Goal: Task Accomplishment & Management: Use online tool/utility

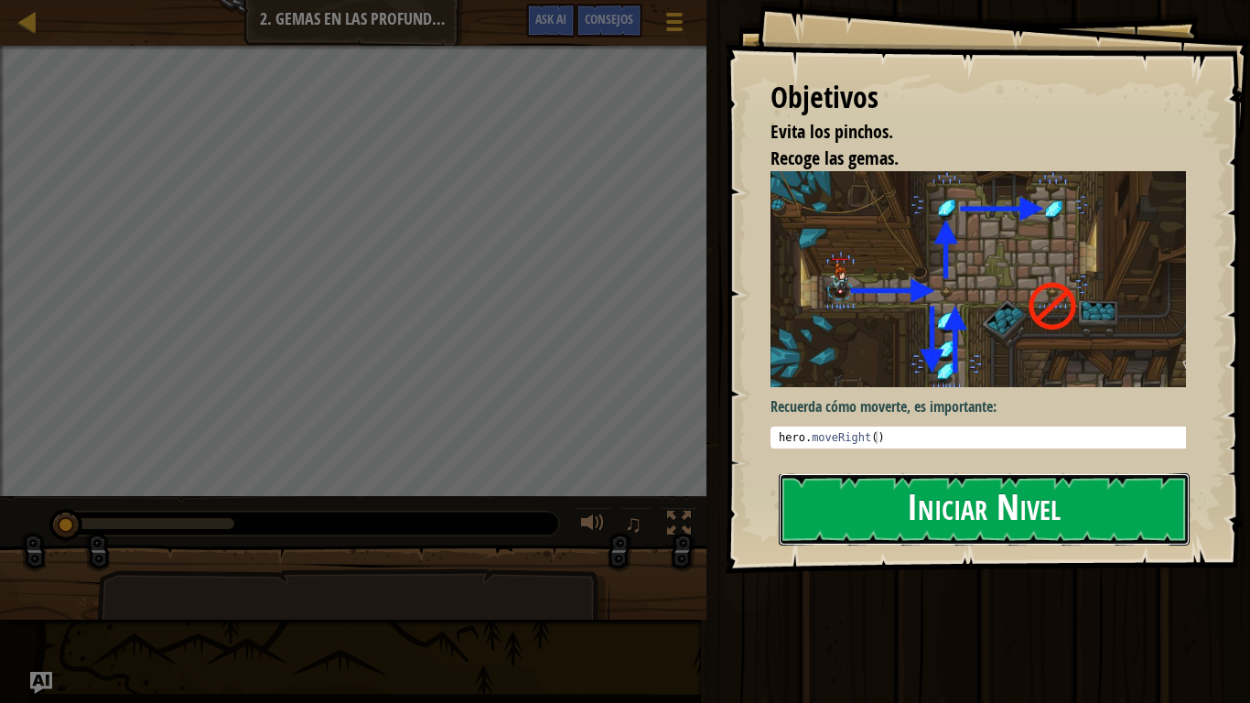
click at [864, 490] on button "Iniciar Nivel" at bounding box center [983, 509] width 411 height 72
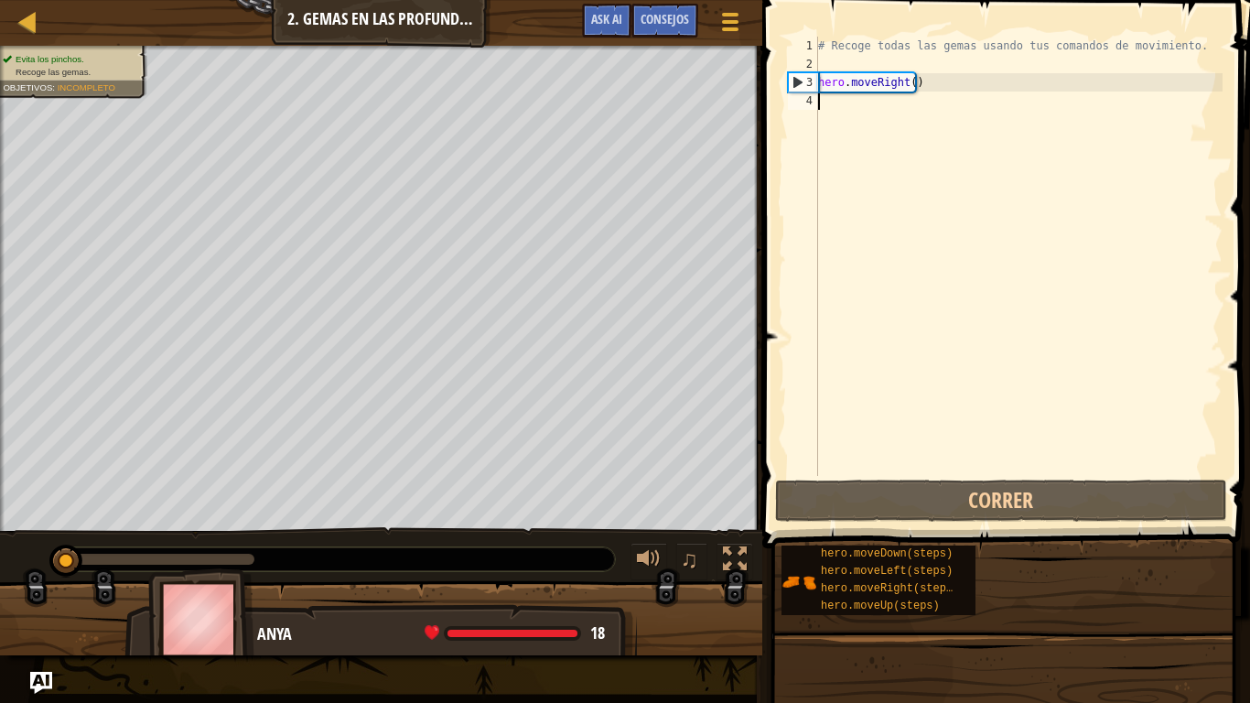
click at [849, 111] on div "# Recoge todas las gemas usando tus comandos de movimiento. hero . moveRight ( )" at bounding box center [1018, 275] width 408 height 476
type textarea "H"
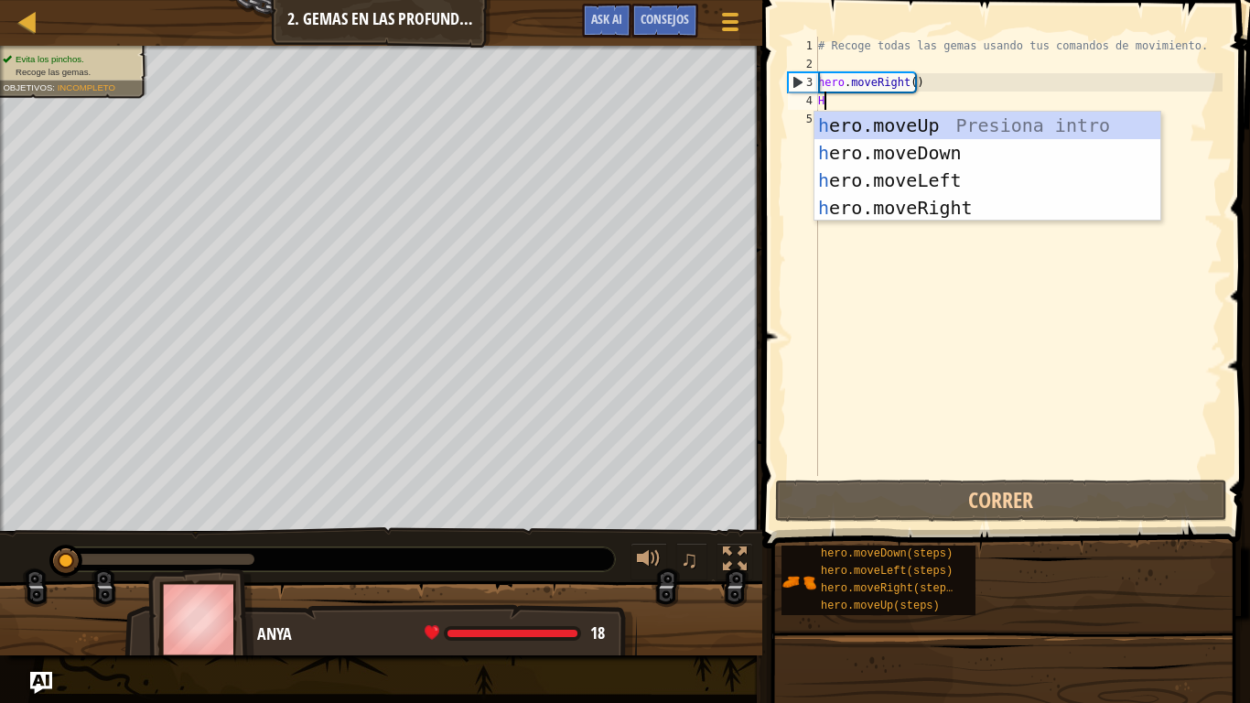
scroll to position [8, 0]
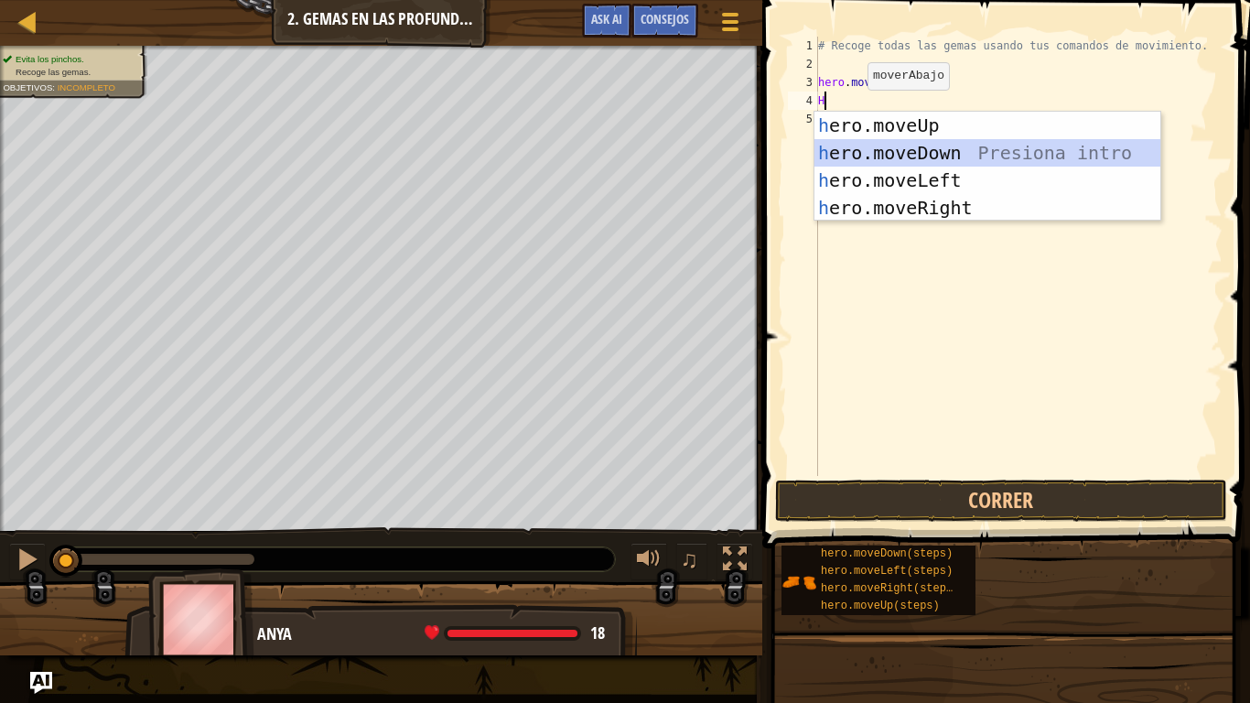
click at [893, 150] on div "h ero.moveUp Presiona intro h ero.moveDown Presiona intro h ero.moveLeft Presio…" at bounding box center [987, 194] width 346 height 165
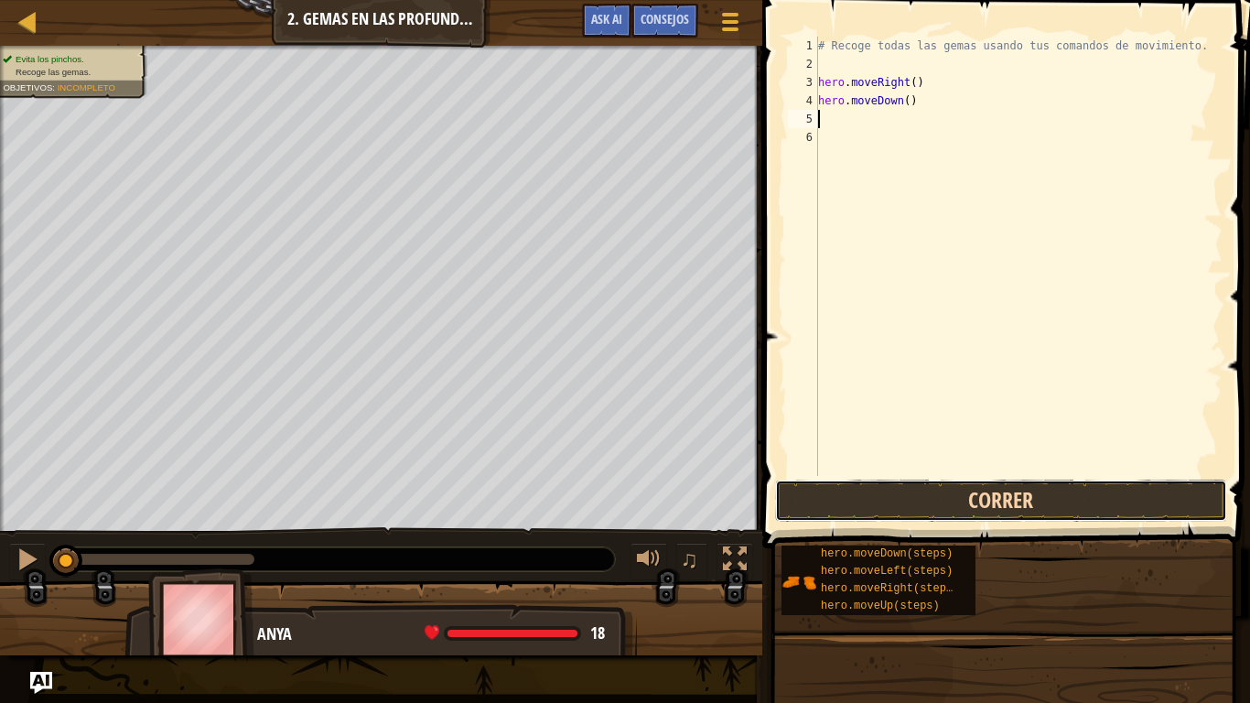
click at [1009, 500] on button "Correr" at bounding box center [1001, 500] width 452 height 42
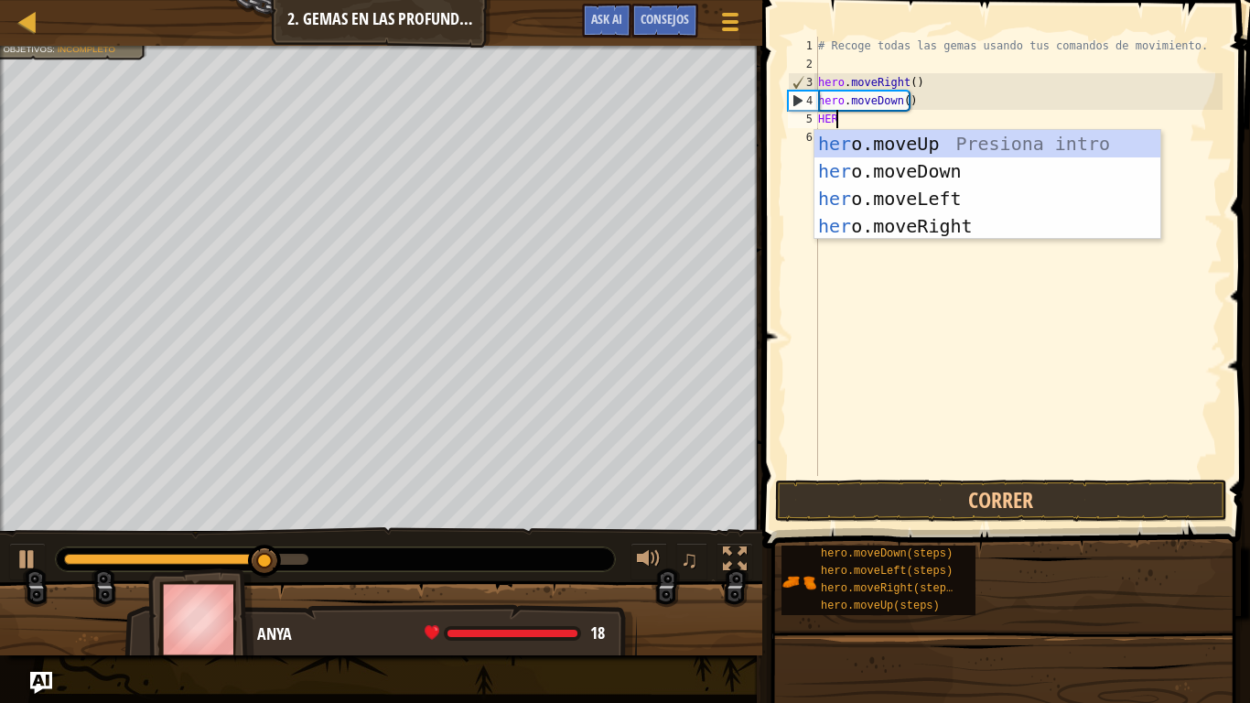
type textarea "HERO"
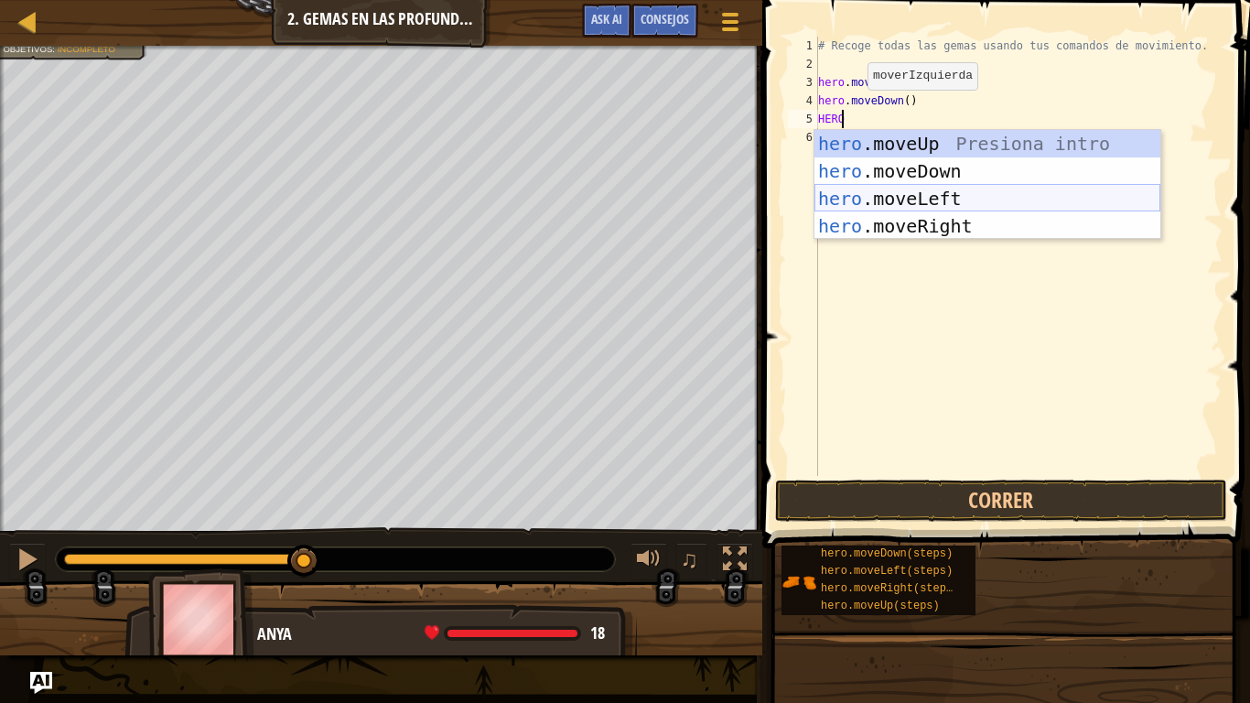
click at [917, 198] on div "hero .moveUp Presiona intro hero .moveDown Presiona intro hero .moveLeft Presio…" at bounding box center [987, 212] width 346 height 165
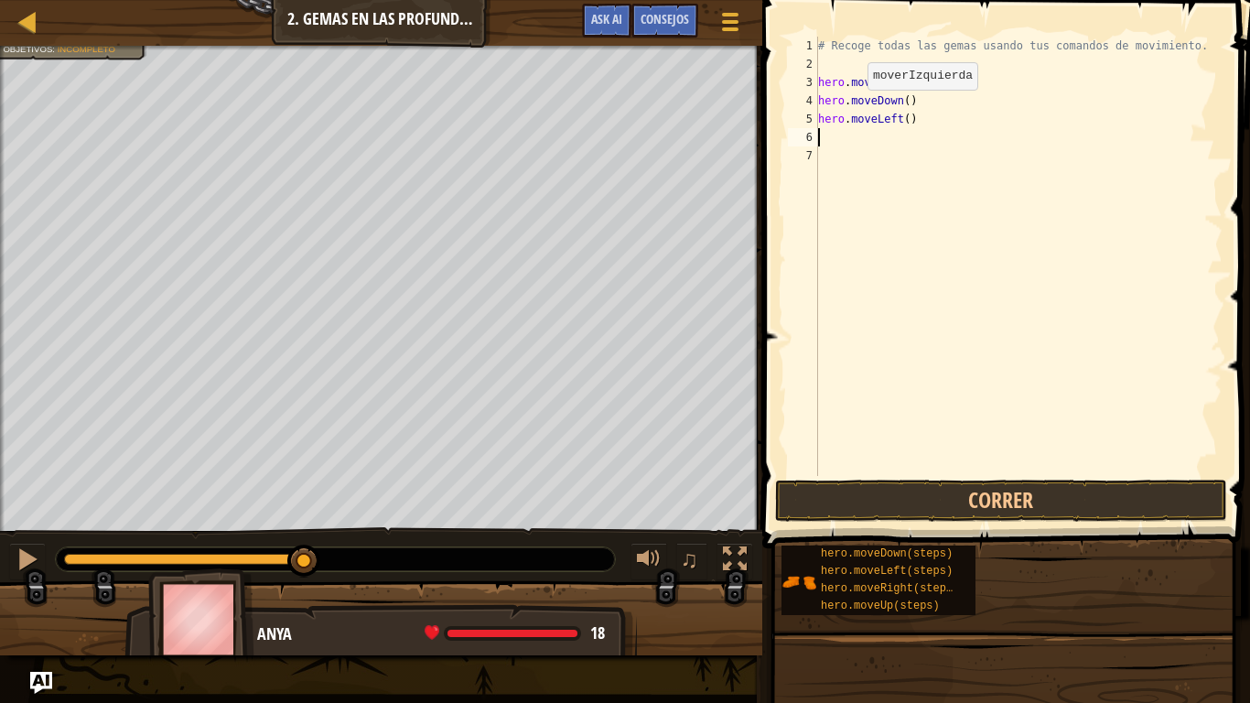
scroll to position [8, 0]
click at [1008, 490] on button "Correr" at bounding box center [1001, 500] width 452 height 42
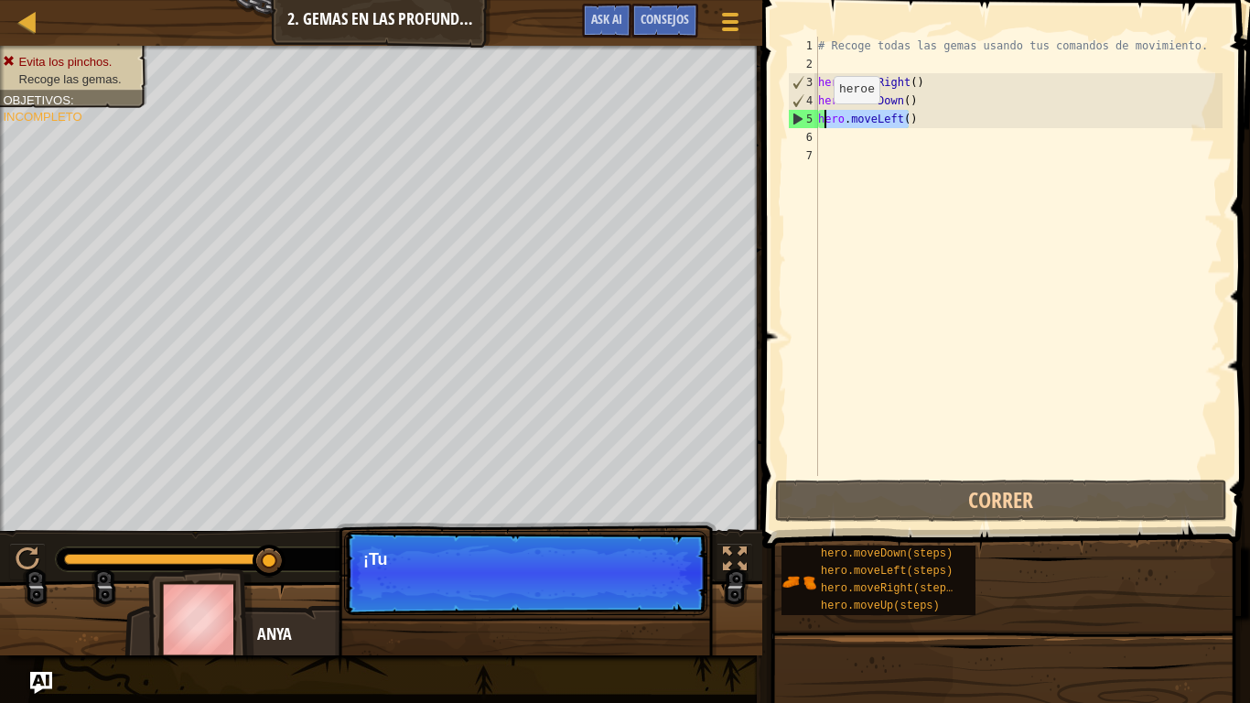
drag, startPoint x: 944, startPoint y: 121, endPoint x: 816, endPoint y: 122, distance: 128.1
click at [816, 122] on div "1 2 3 4 5 6 7 # Recoge todas las gemas usando tus comandos de movimiento. hero …" at bounding box center [1003, 256] width 438 height 439
type textarea "hero.moveLeft()"
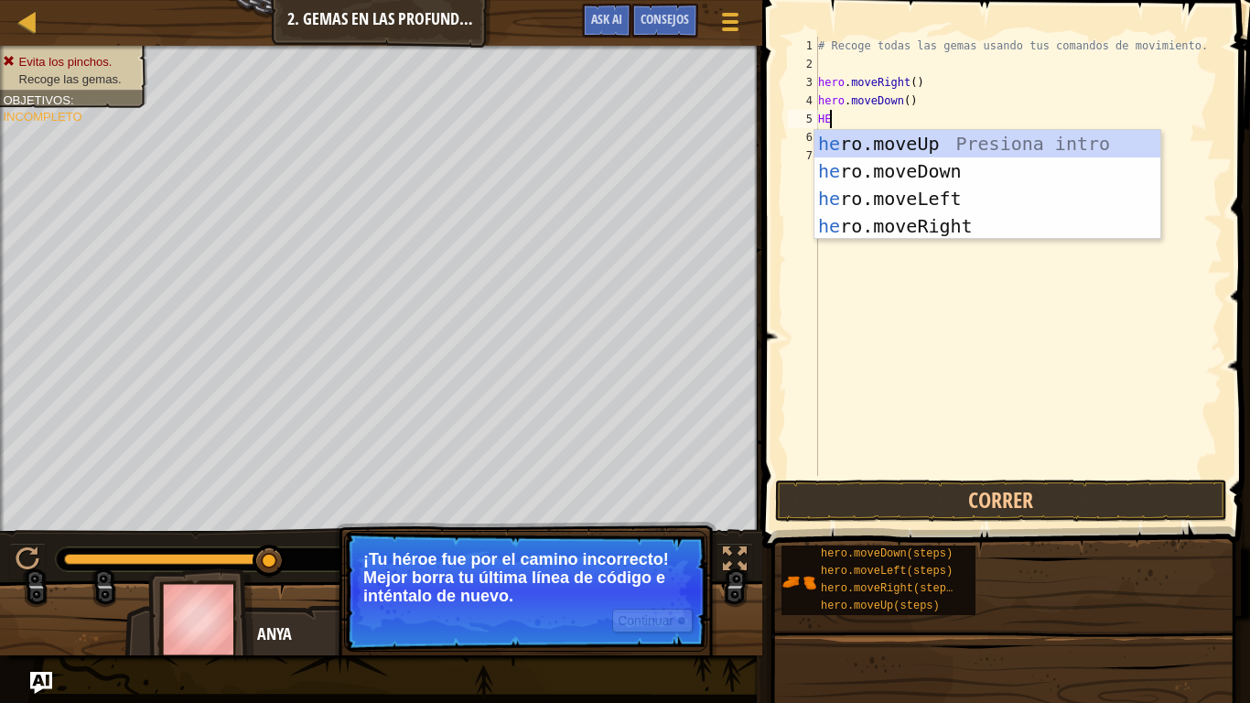
type textarea "HER"
click at [832, 223] on div "her o.moveUp Presiona intro her o.moveDown Presiona intro her o.moveLeft Presio…" at bounding box center [987, 212] width 346 height 165
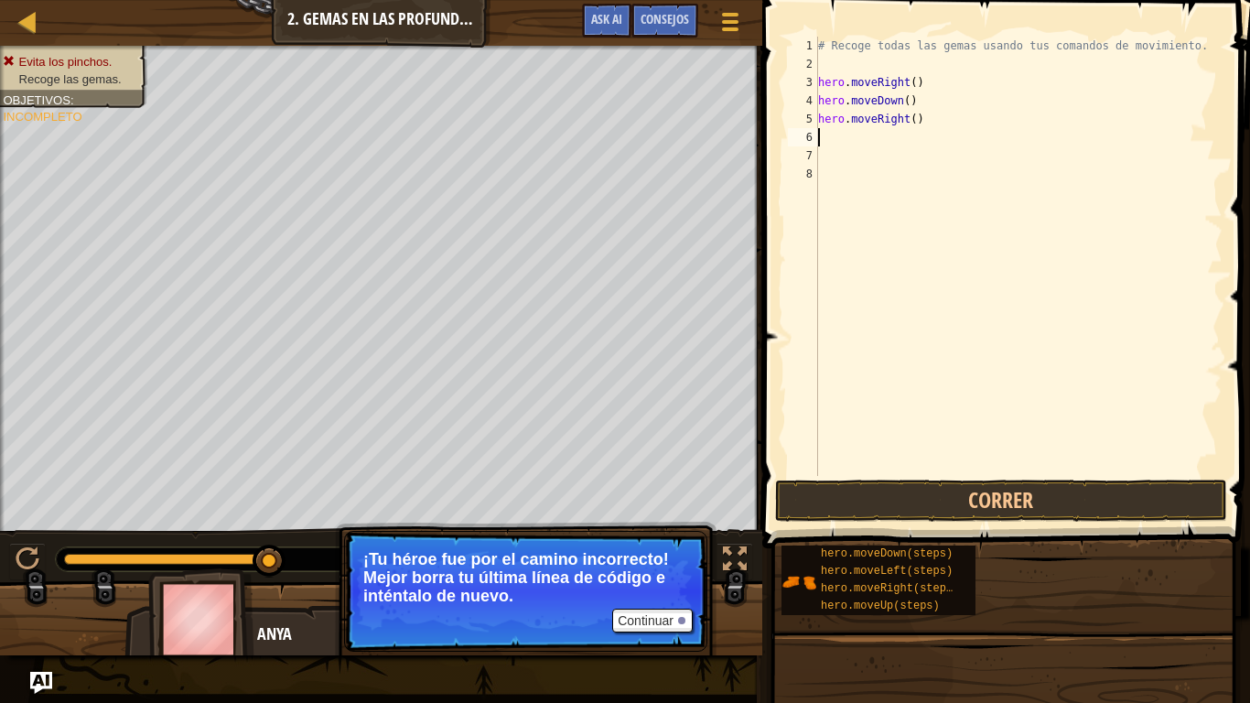
click at [943, 477] on span at bounding box center [1008, 248] width 502 height 602
click at [950, 500] on button "Correr" at bounding box center [1001, 500] width 452 height 42
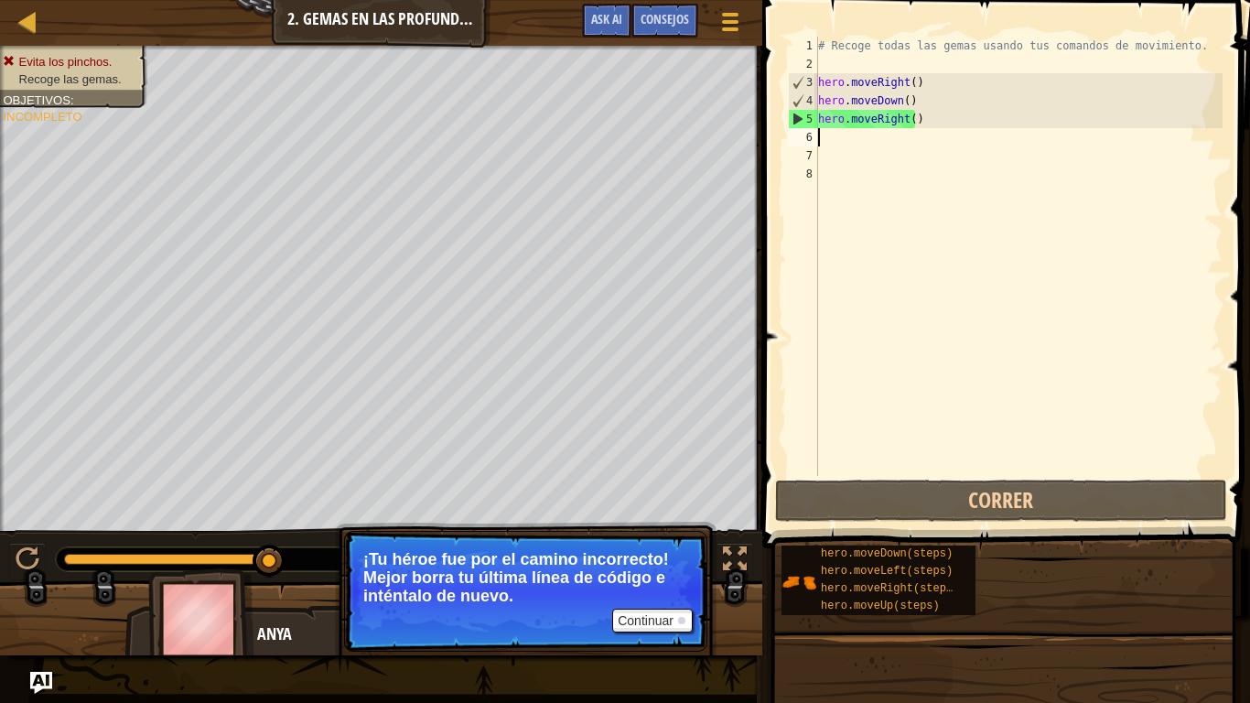
click at [929, 113] on div "# Recoge todas las gemas usando tus comandos de movimiento. hero . moveRight ( …" at bounding box center [1018, 275] width 408 height 476
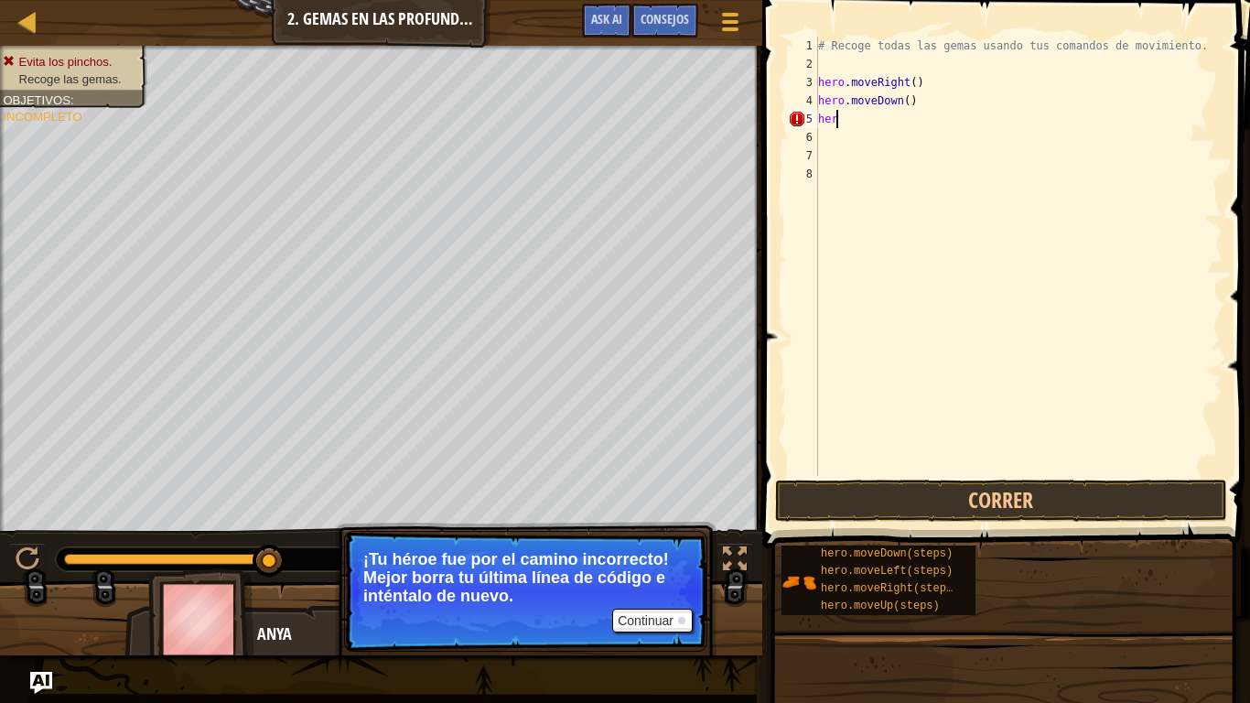
type textarea "h"
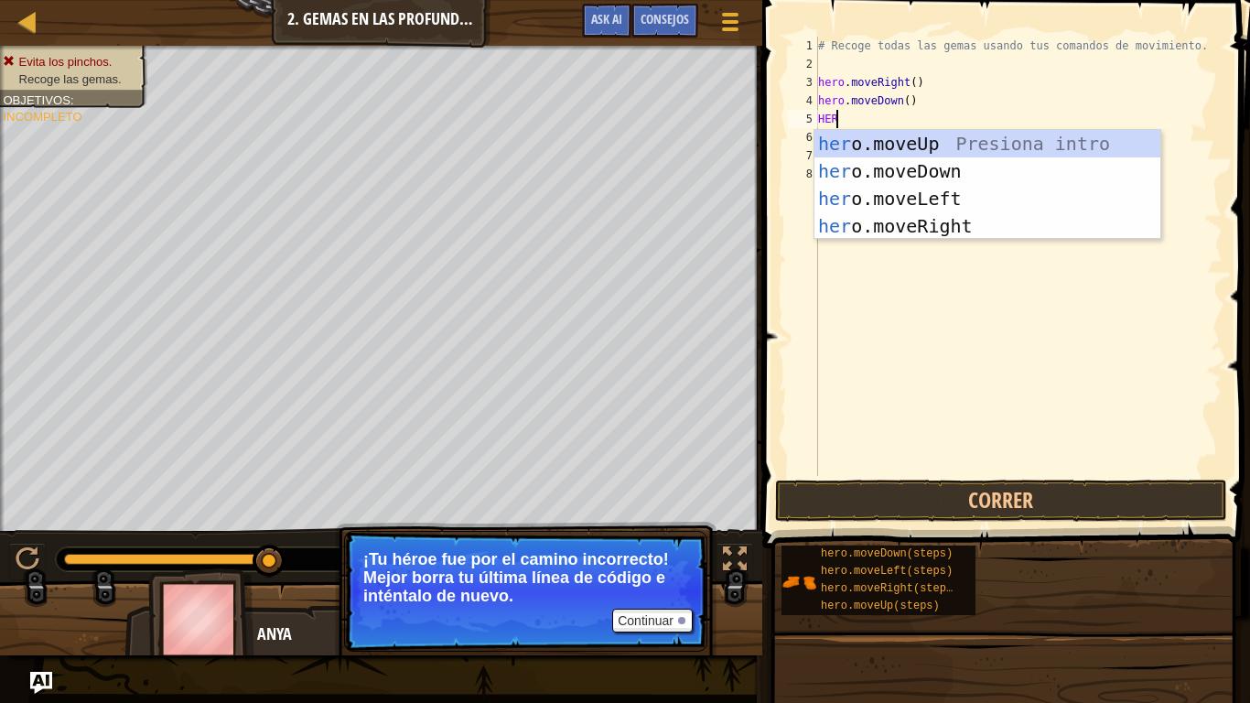
type textarea "HERO"
click at [907, 134] on div "hero .moveUp Presiona intro hero .moveDown Presiona intro hero .moveLeft Presio…" at bounding box center [987, 212] width 346 height 165
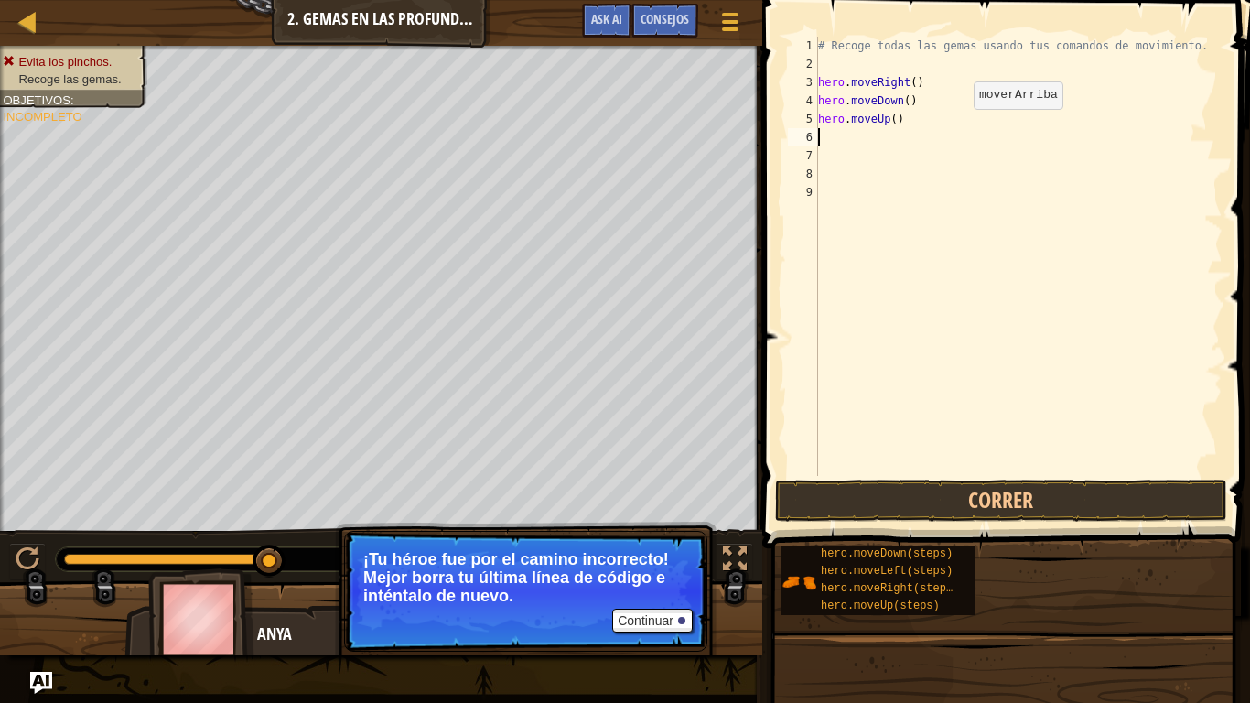
scroll to position [8, 0]
click at [1047, 502] on button "Correr" at bounding box center [1001, 500] width 452 height 42
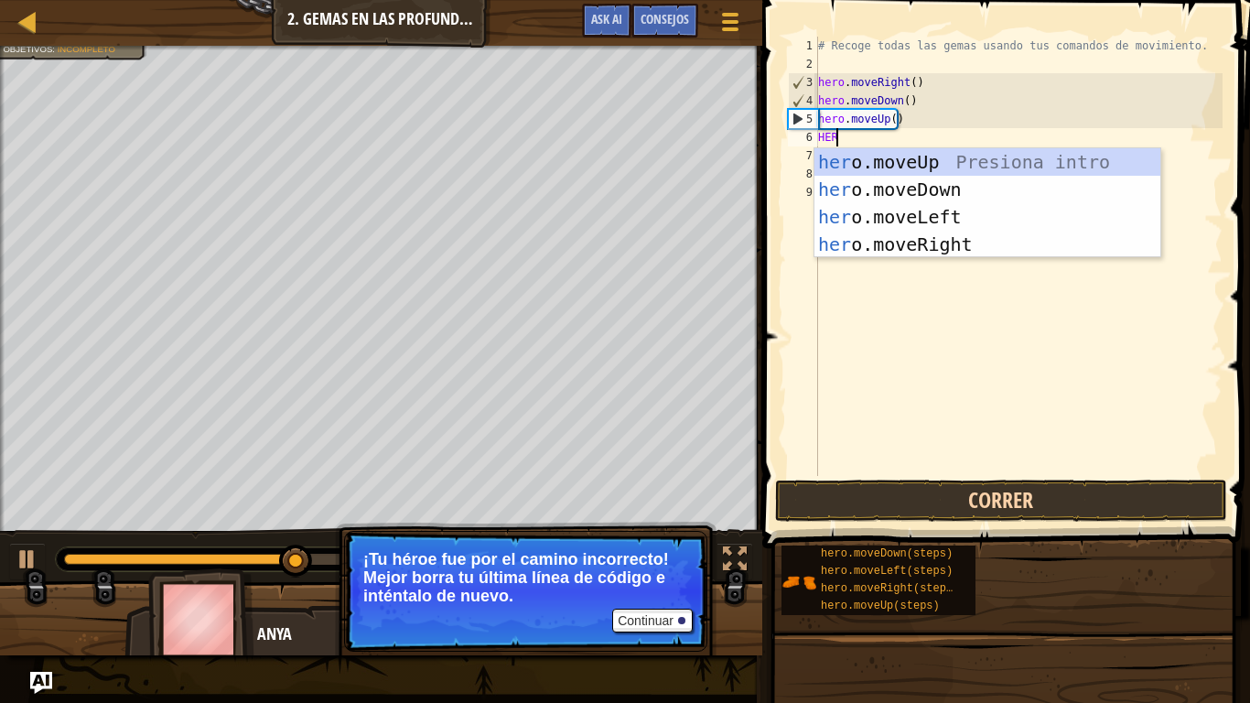
type textarea "HERO"
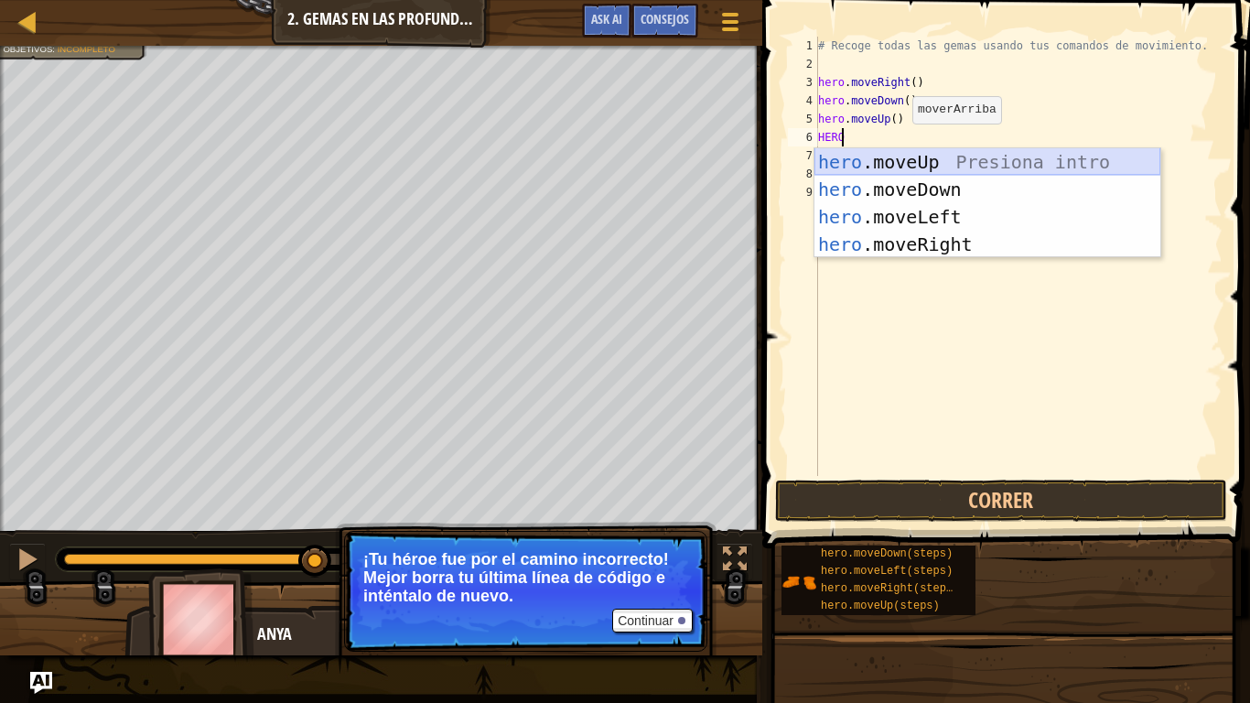
click at [897, 168] on div "hero .moveUp Presiona intro hero .moveDown Presiona intro hero .moveLeft Presio…" at bounding box center [987, 230] width 346 height 165
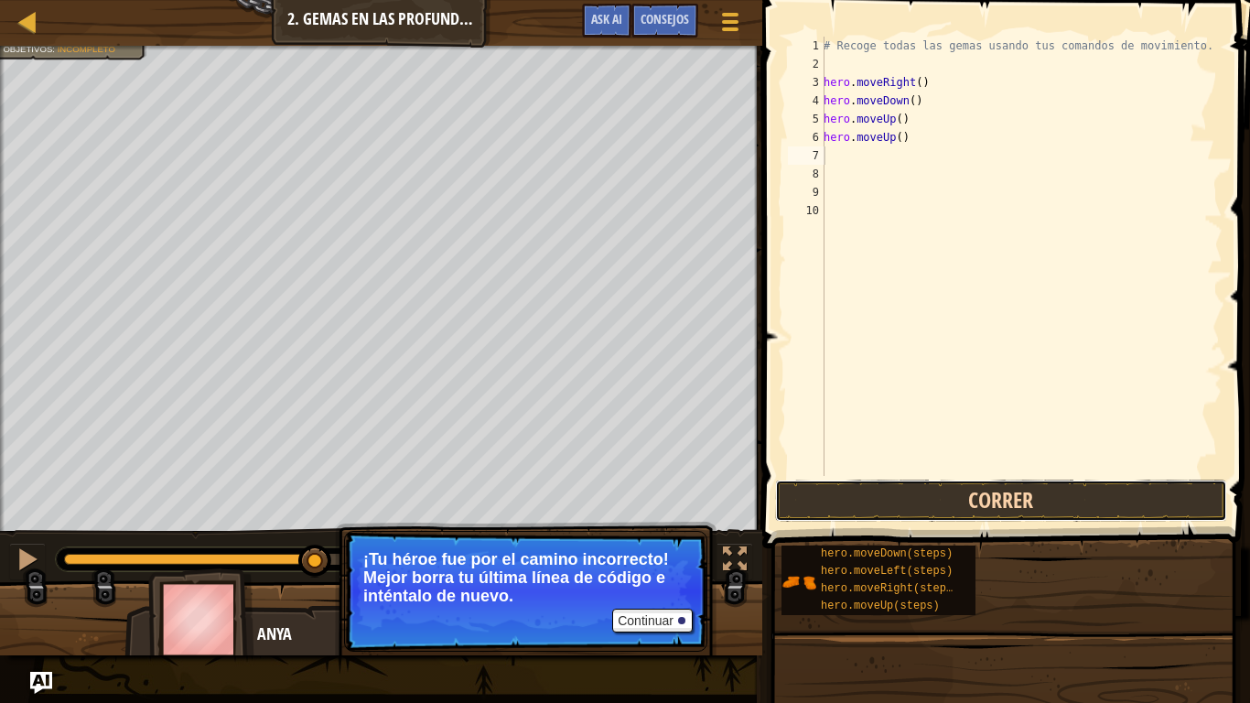
click at [993, 498] on button "Correr" at bounding box center [1001, 500] width 452 height 42
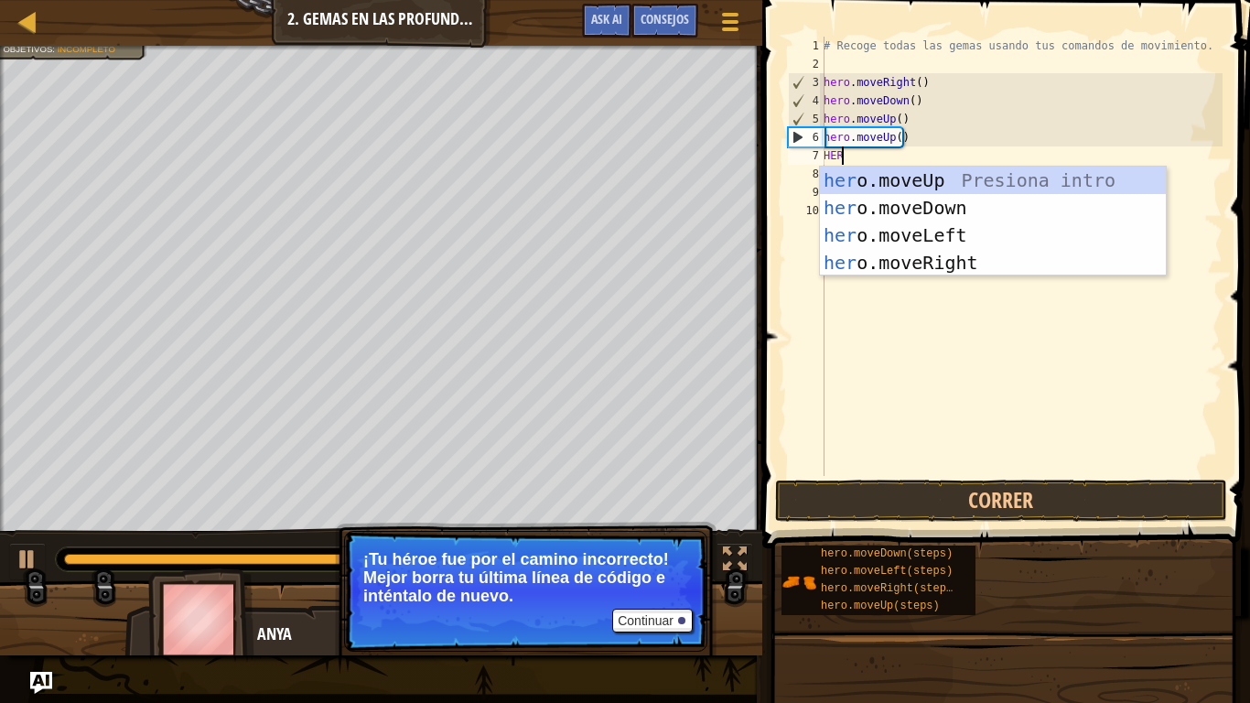
type textarea "HERO"
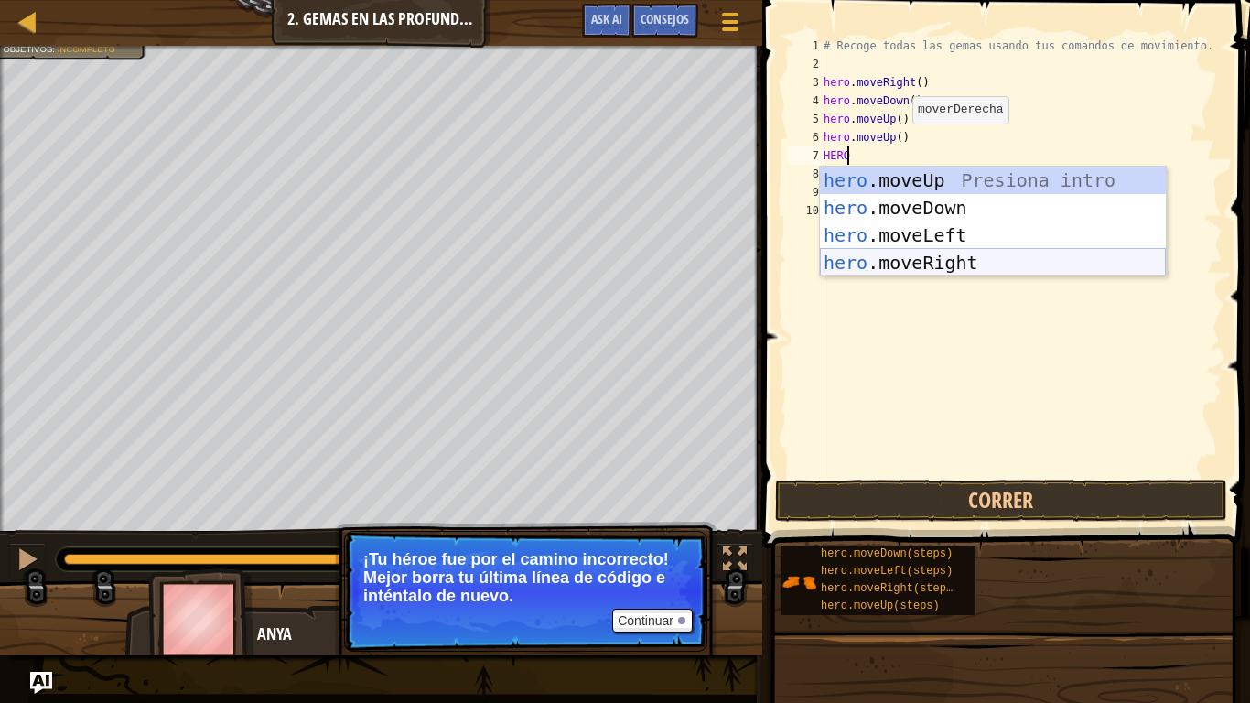
click at [949, 253] on div "hero .moveUp Presiona intro hero .moveDown Presiona intro hero .moveLeft Presio…" at bounding box center [993, 248] width 346 height 165
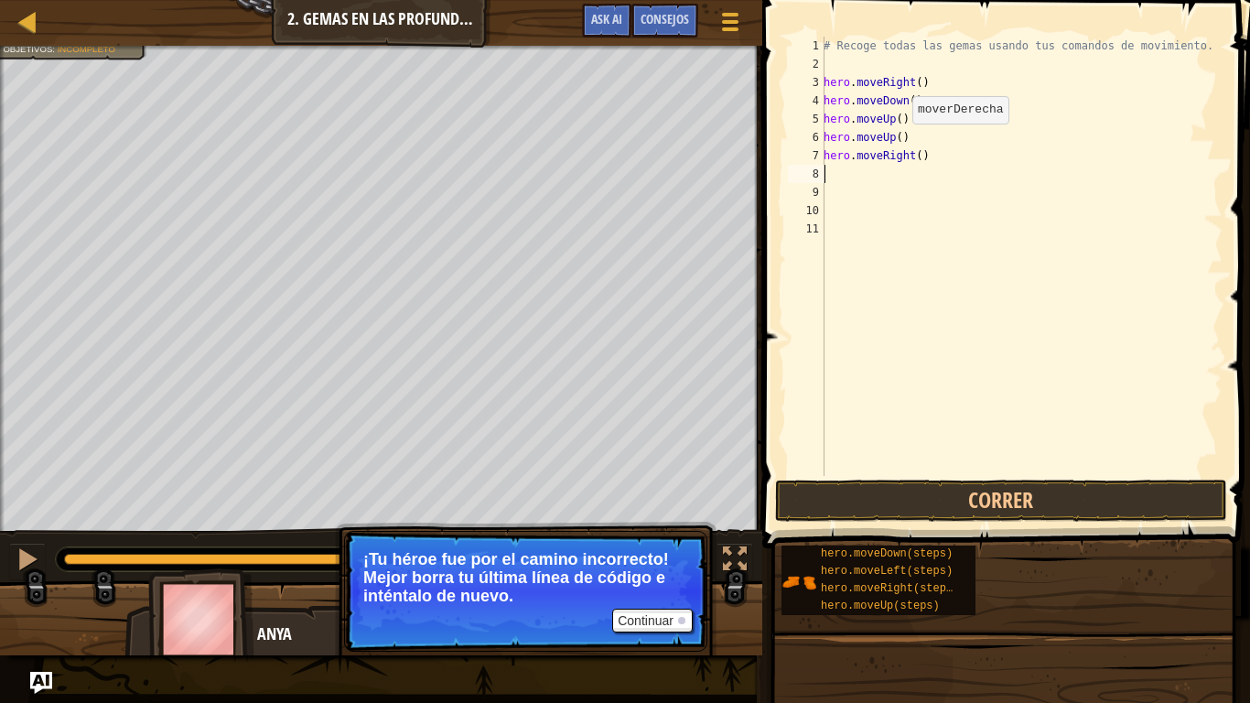
scroll to position [8, 0]
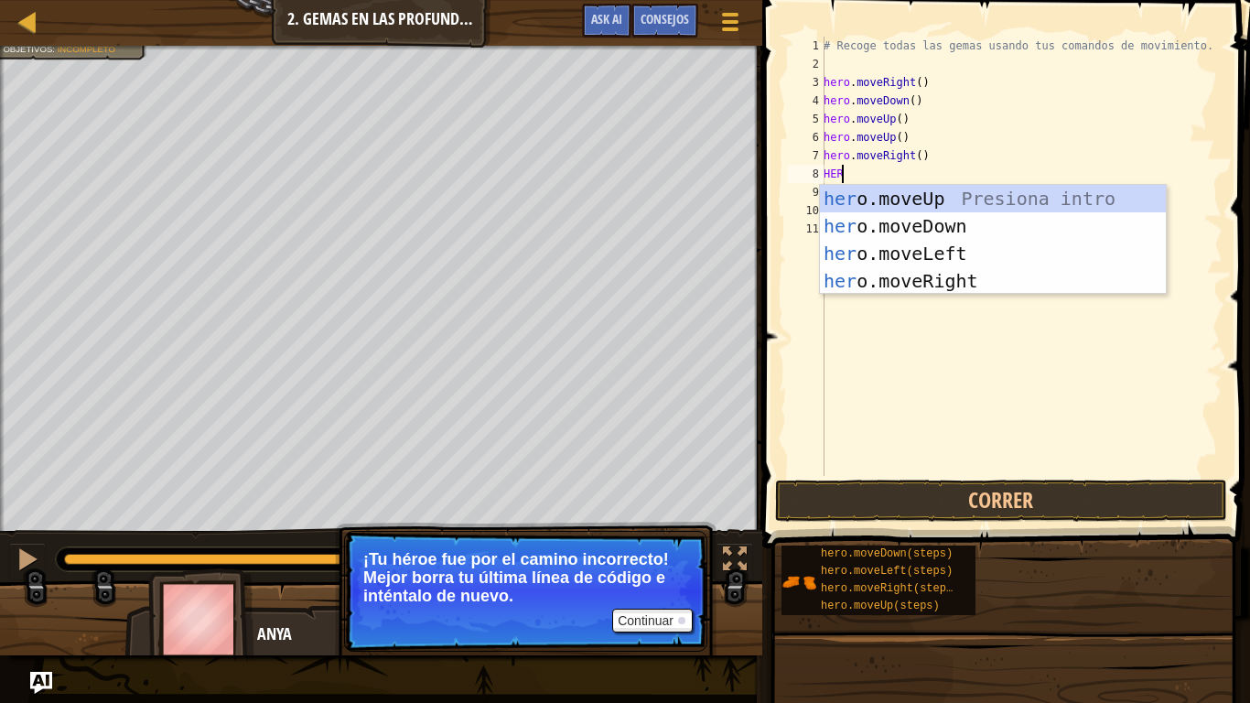
type textarea "HERO"
click at [918, 200] on div "hero .moveUp Presiona intro hero .moveDown Presiona intro hero .moveLeft Presio…" at bounding box center [993, 267] width 346 height 165
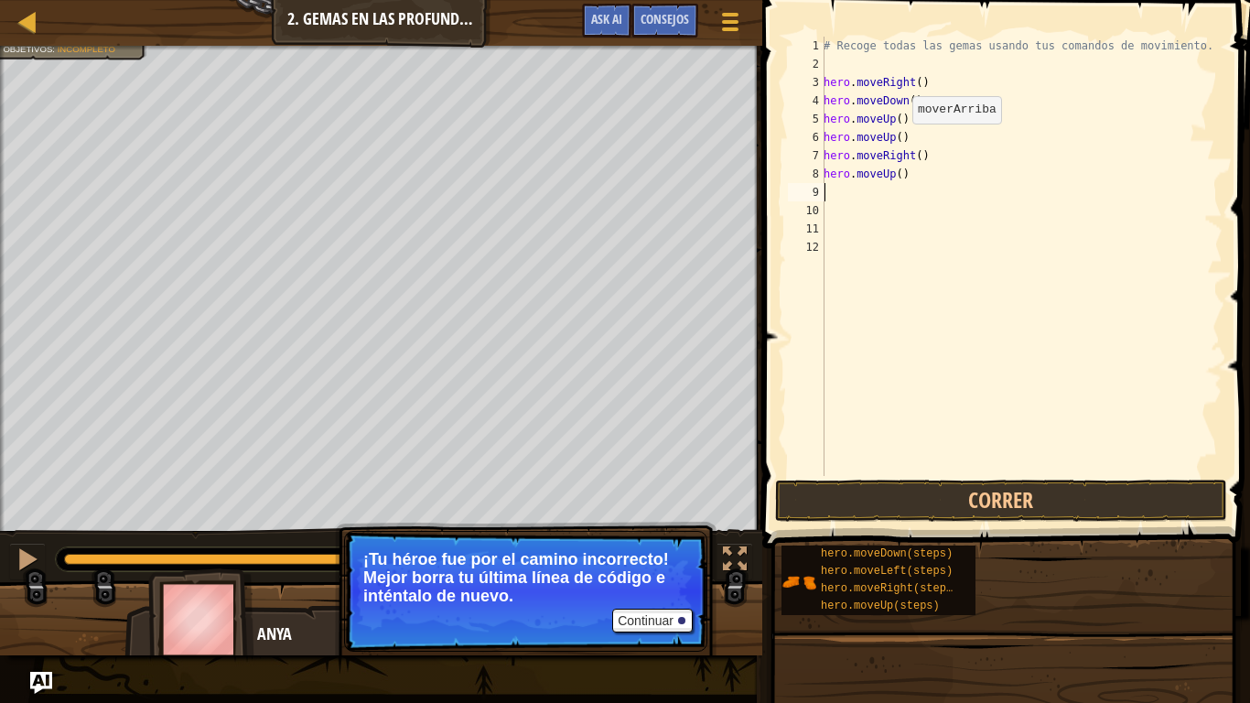
scroll to position [8, 0]
click at [999, 493] on button "Correr" at bounding box center [1001, 500] width 452 height 42
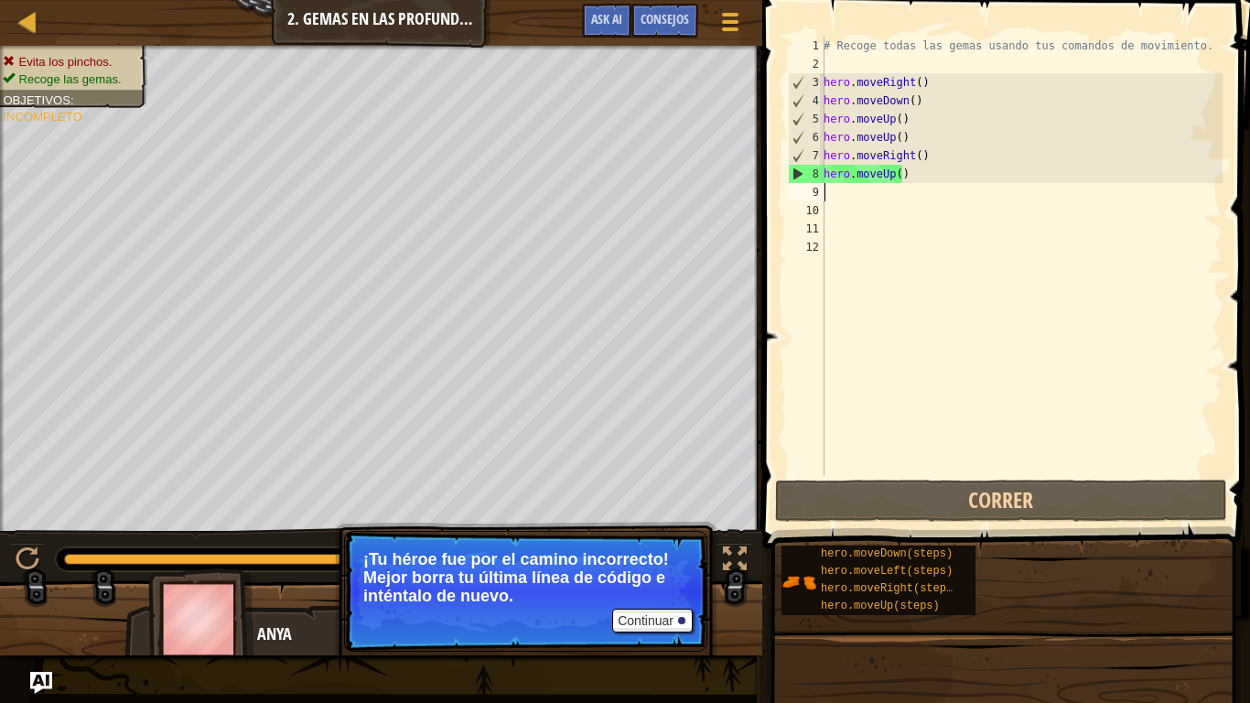
click at [853, 196] on div "# Recoge todas las gemas usando tus comandos de movimiento. hero . moveRight ( …" at bounding box center [1021, 275] width 403 height 476
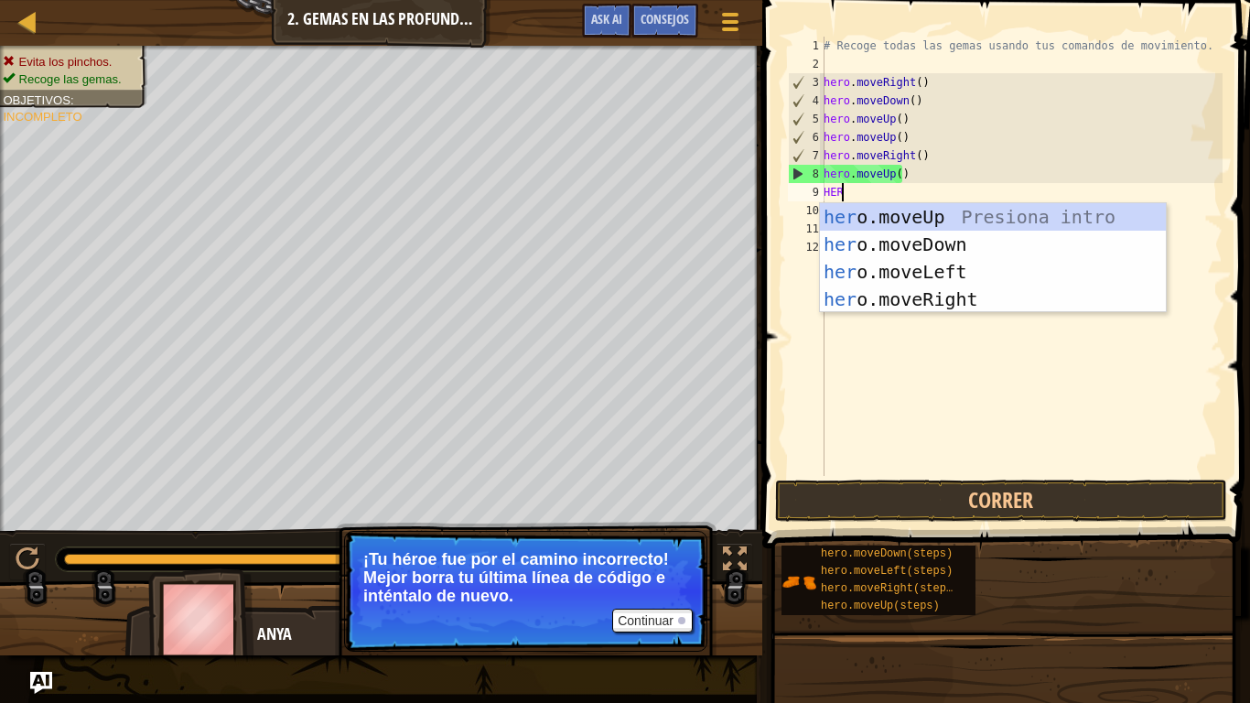
type textarea "HERO"
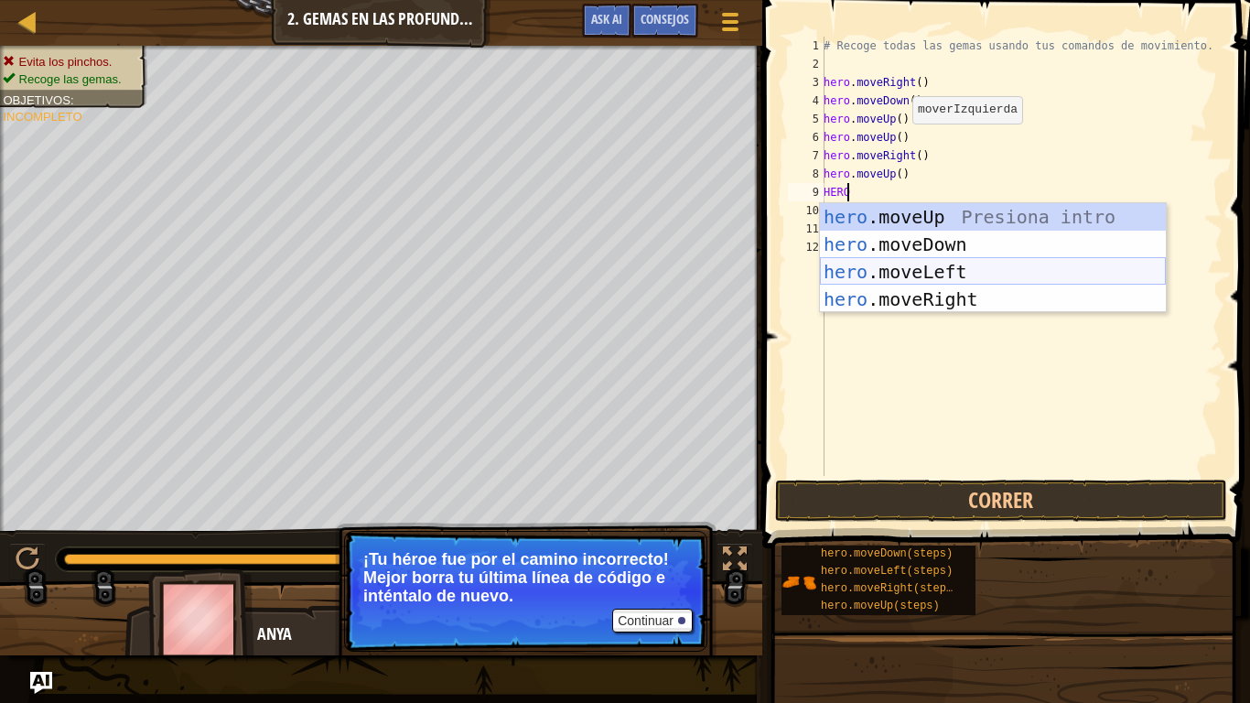
click at [888, 267] on div "hero .moveUp Presiona intro hero .moveDown Presiona intro hero .moveLeft Presio…" at bounding box center [993, 285] width 346 height 165
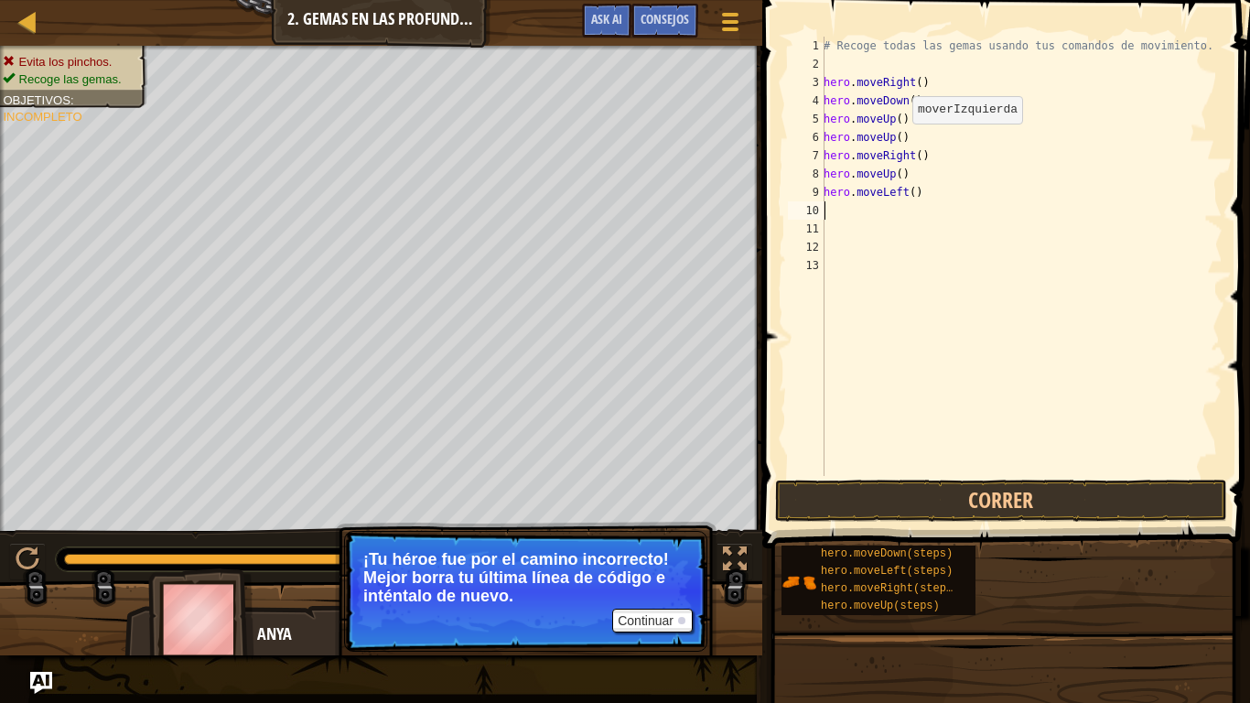
scroll to position [8, 0]
click at [988, 499] on button "Correr" at bounding box center [1001, 500] width 452 height 42
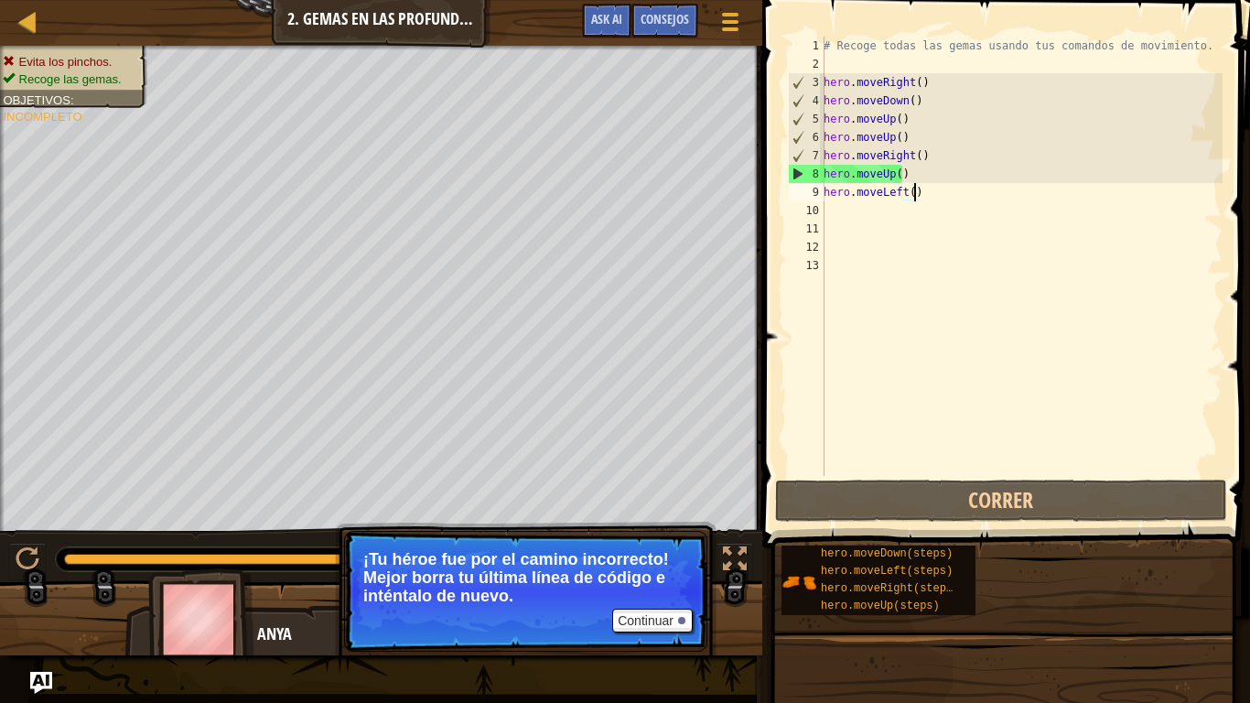
click at [945, 193] on div "# Recoge todas las gemas usando tus comandos de movimiento. hero . moveRight ( …" at bounding box center [1021, 275] width 403 height 476
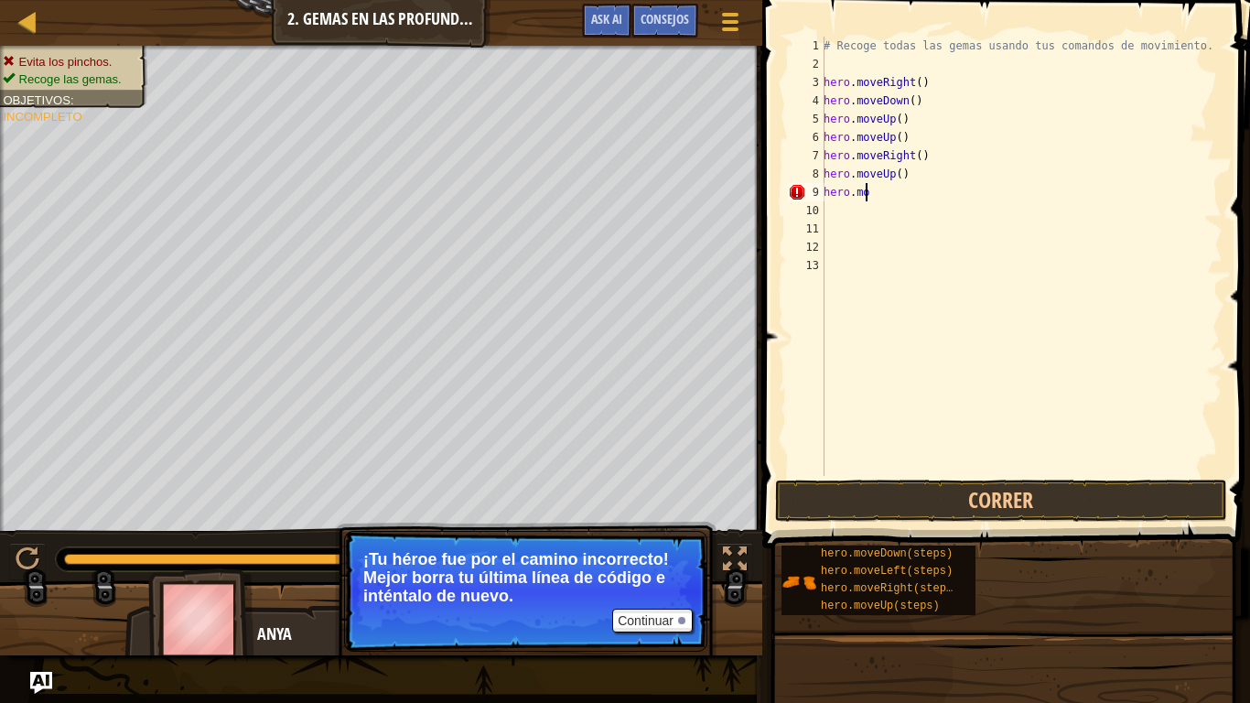
scroll to position [8, 2]
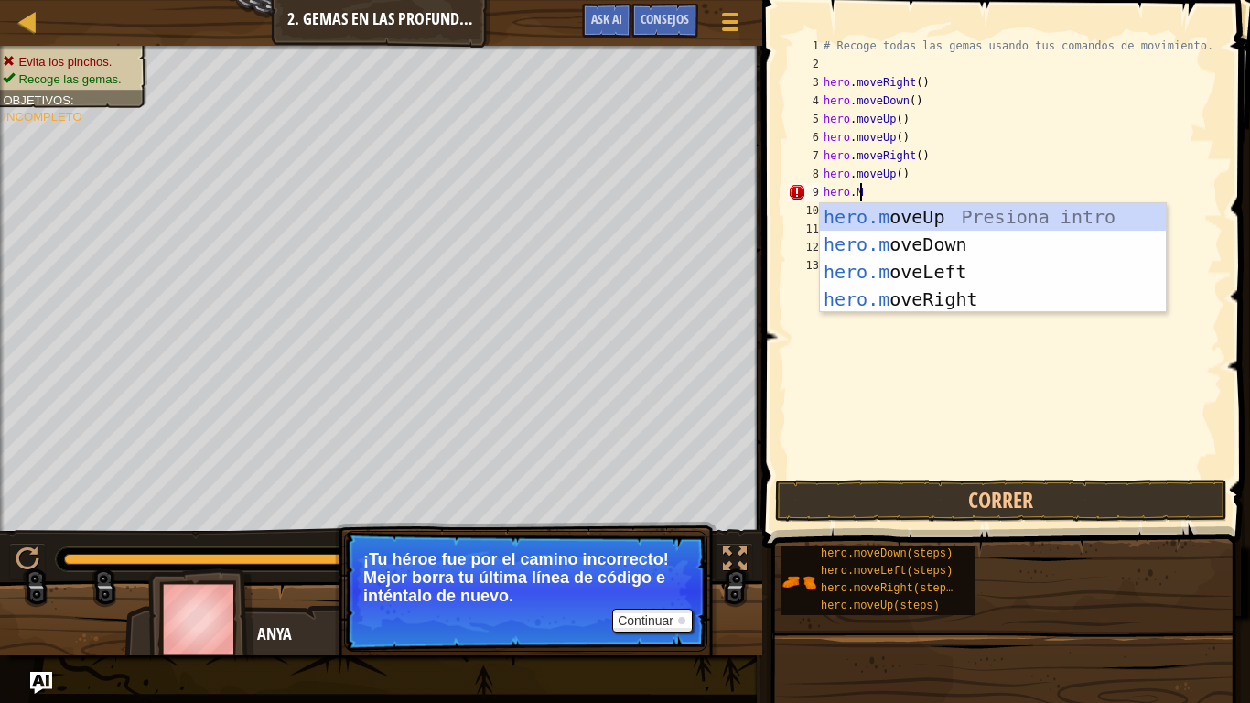
type textarea "[DOMAIN_NAME]"
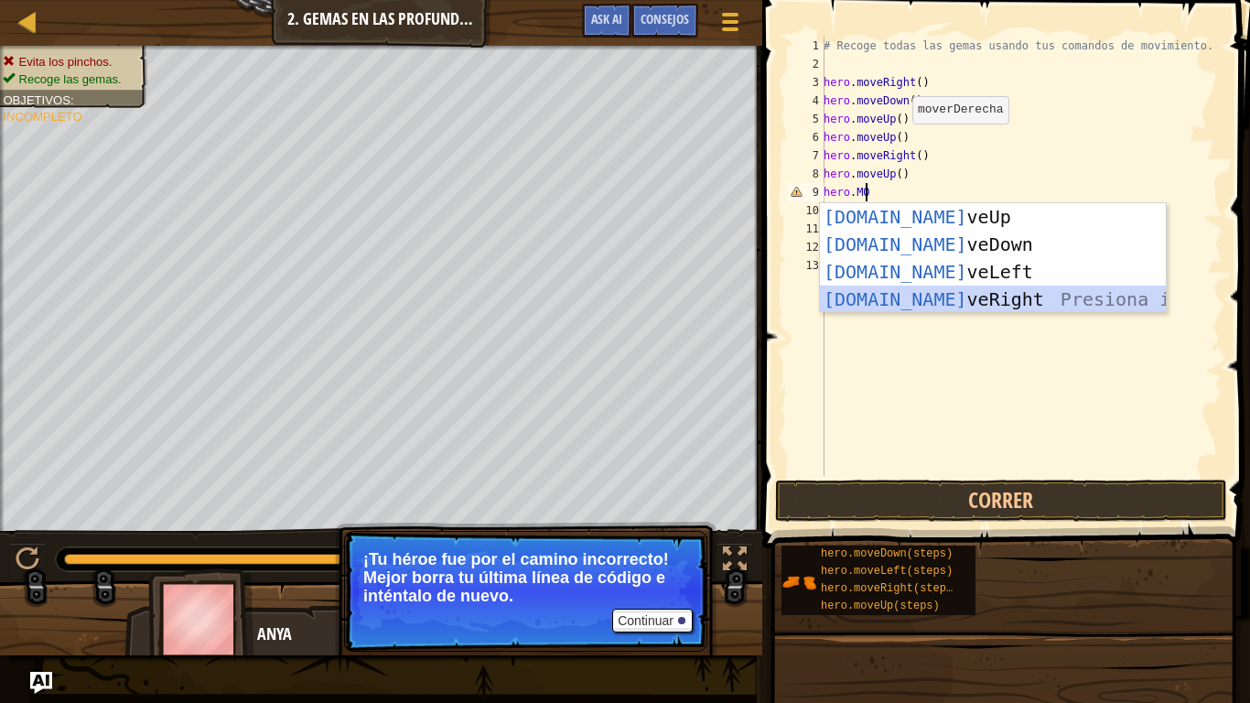
click at [906, 296] on div "[DOMAIN_NAME] veUp Presiona intro [DOMAIN_NAME] veDown Presiona intro [DOMAIN_N…" at bounding box center [993, 285] width 346 height 165
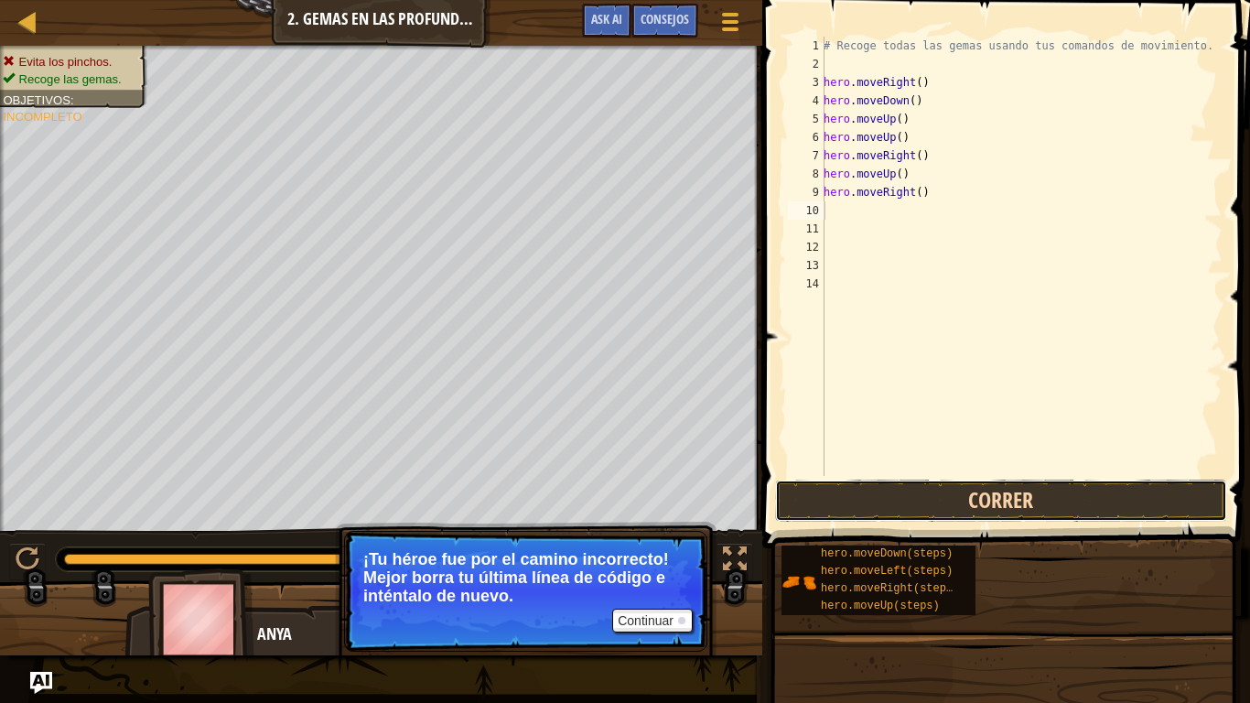
click at [1016, 504] on button "Correr" at bounding box center [1001, 500] width 452 height 42
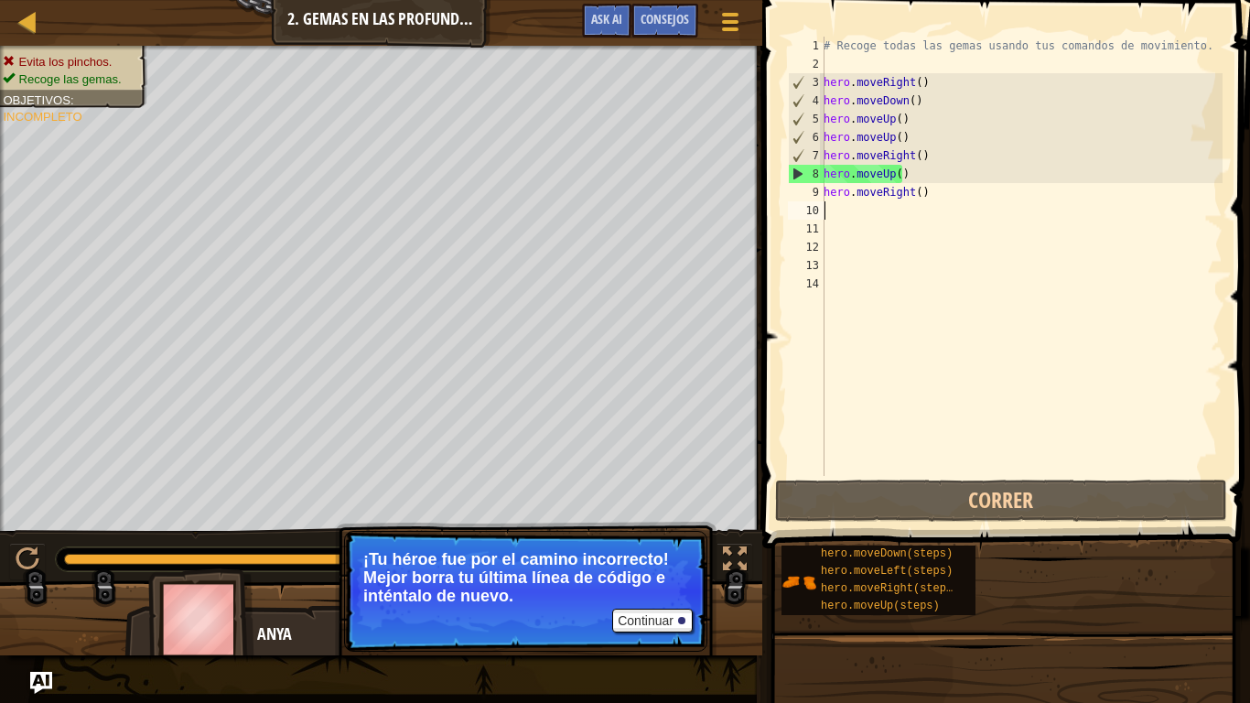
click at [997, 204] on div "# Recoge todas las gemas usando tus comandos de movimiento. hero . moveRight ( …" at bounding box center [1021, 275] width 403 height 476
click at [967, 191] on div "# Recoge todas las gemas usando tus comandos de movimiento. hero . moveRight ( …" at bounding box center [1021, 275] width 403 height 476
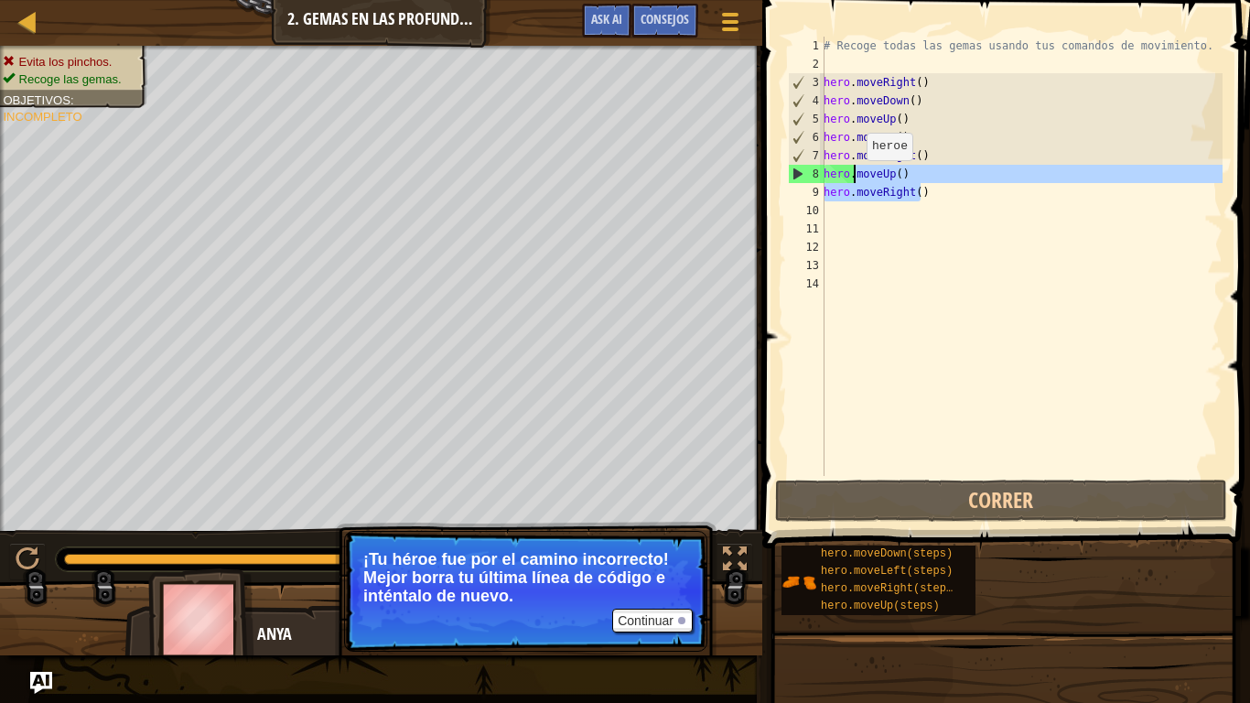
drag, startPoint x: 967, startPoint y: 191, endPoint x: 856, endPoint y: 178, distance: 111.4
click at [856, 178] on div "# Recoge todas las gemas usando tus comandos de movimiento. hero . moveRight ( …" at bounding box center [1021, 275] width 403 height 476
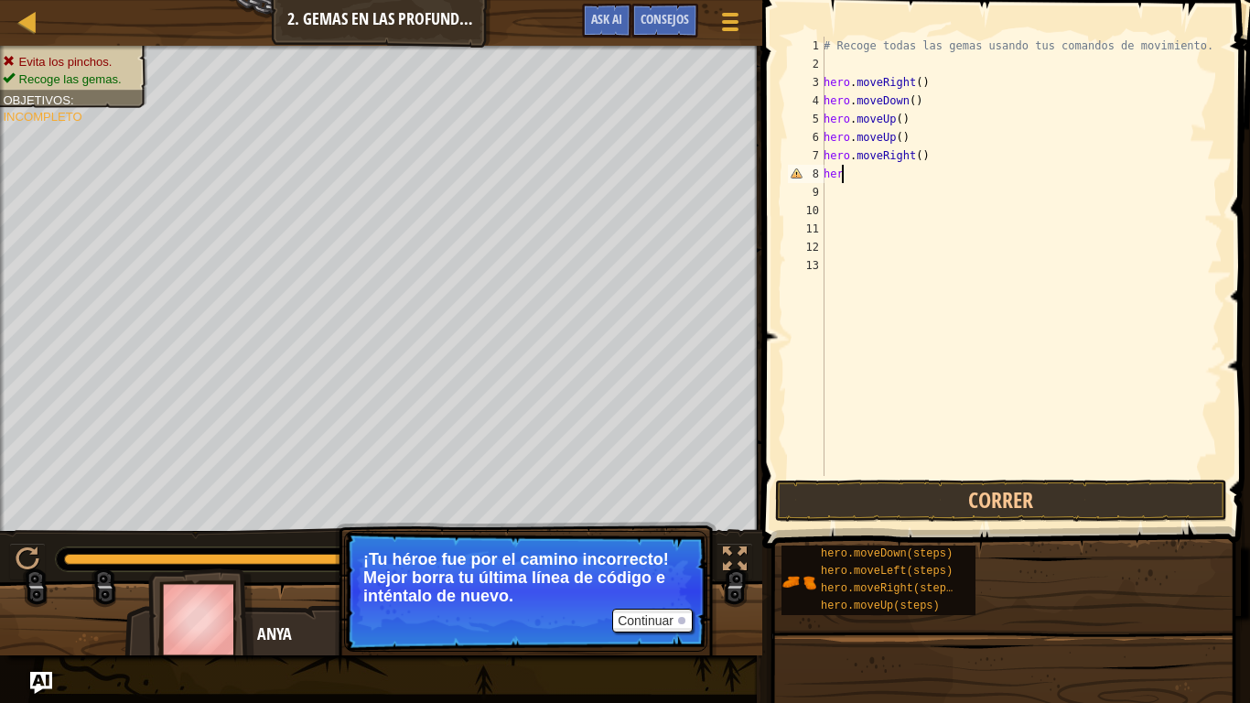
type textarea "h"
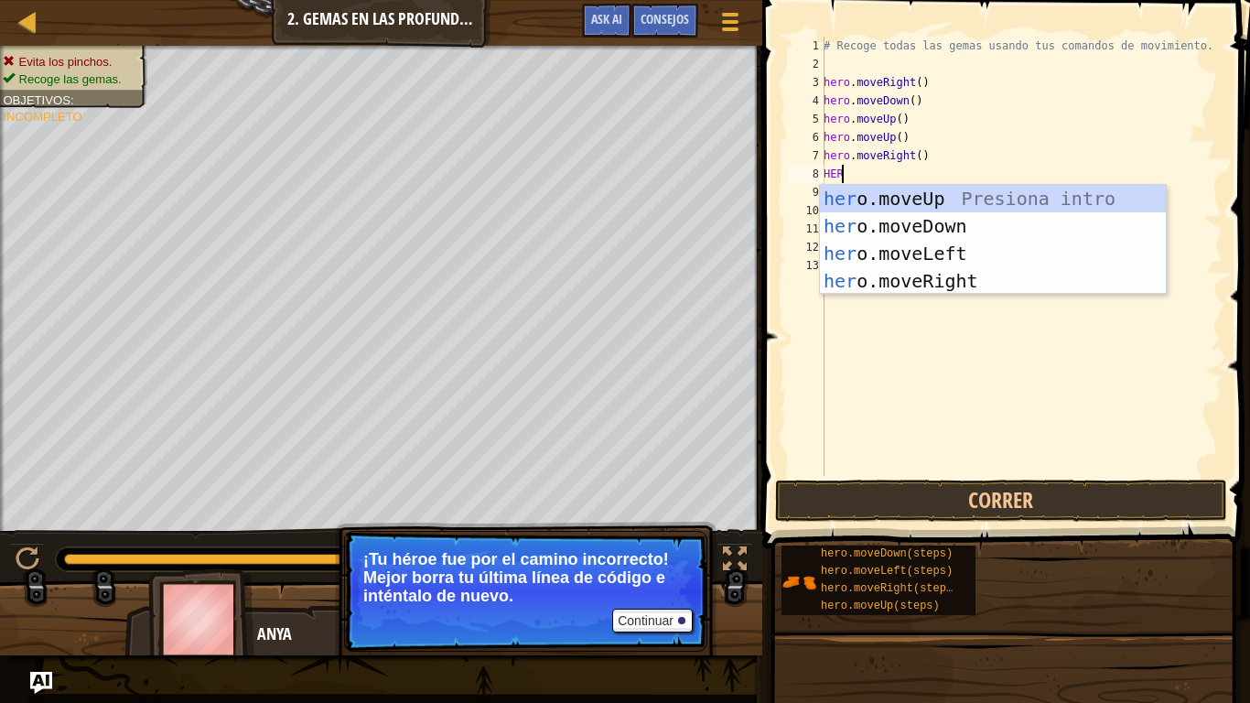
type textarea "HERO"
click at [923, 223] on div "hero .moveUp Presiona intro hero .moveDown Presiona intro hero .moveLeft Presio…" at bounding box center [993, 267] width 346 height 165
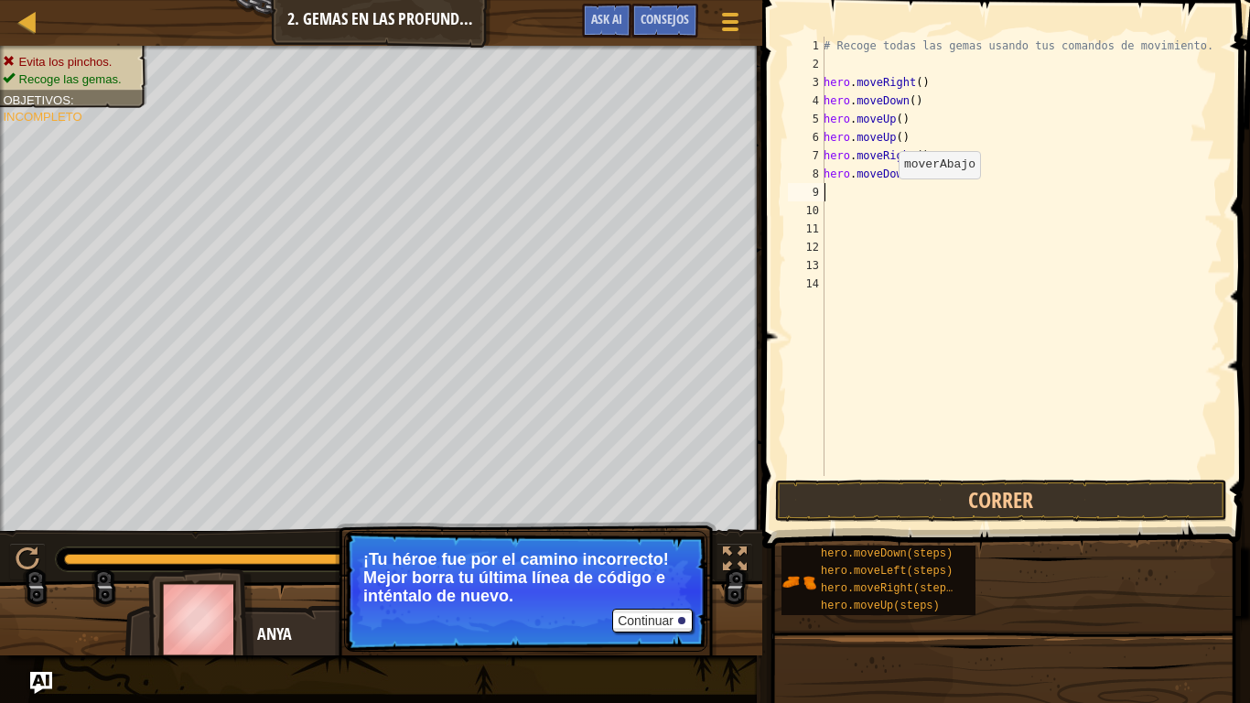
scroll to position [8, 0]
click at [999, 504] on button "Correr" at bounding box center [1001, 500] width 452 height 42
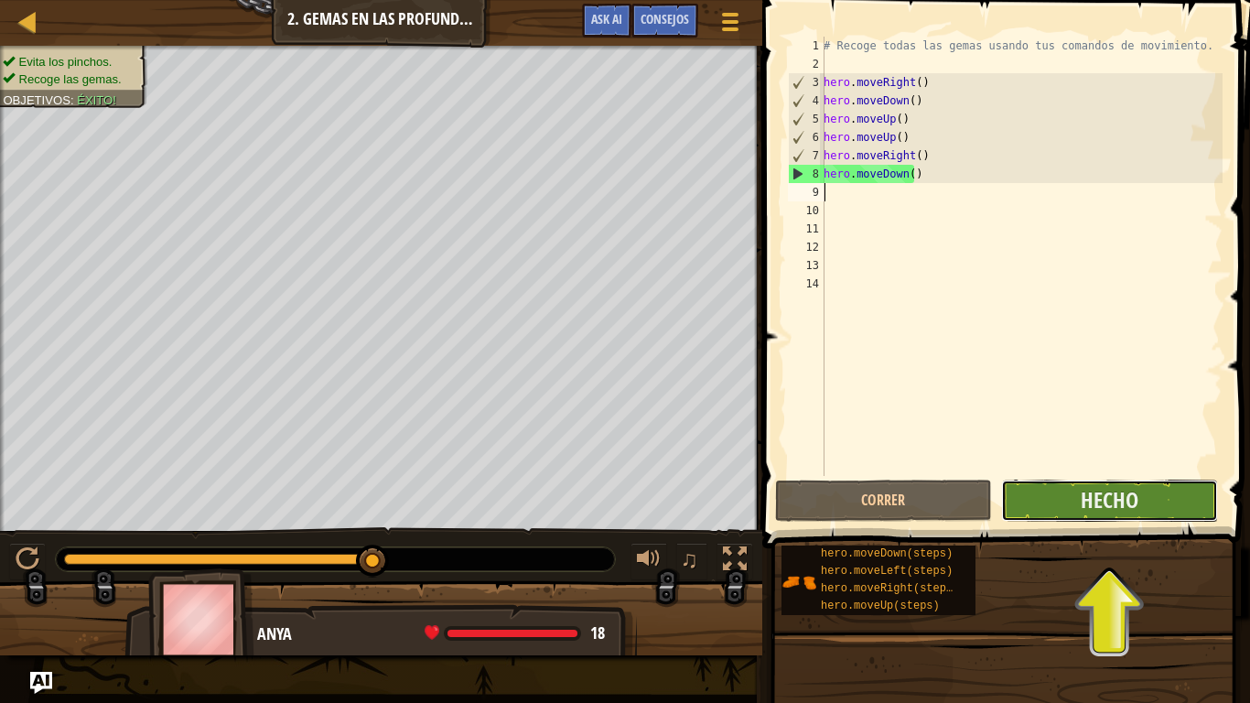
click at [1077, 496] on button "Hecho" at bounding box center [1109, 500] width 217 height 42
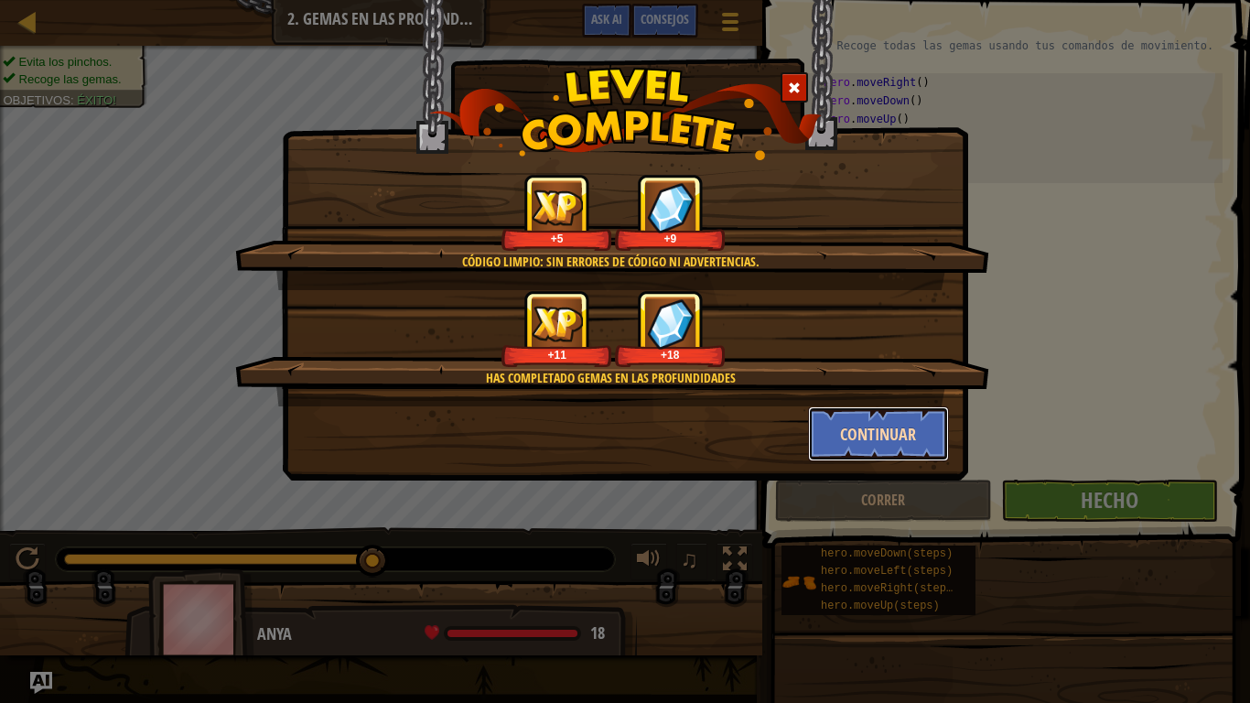
click at [922, 435] on button "Continuar" at bounding box center [879, 433] width 142 height 55
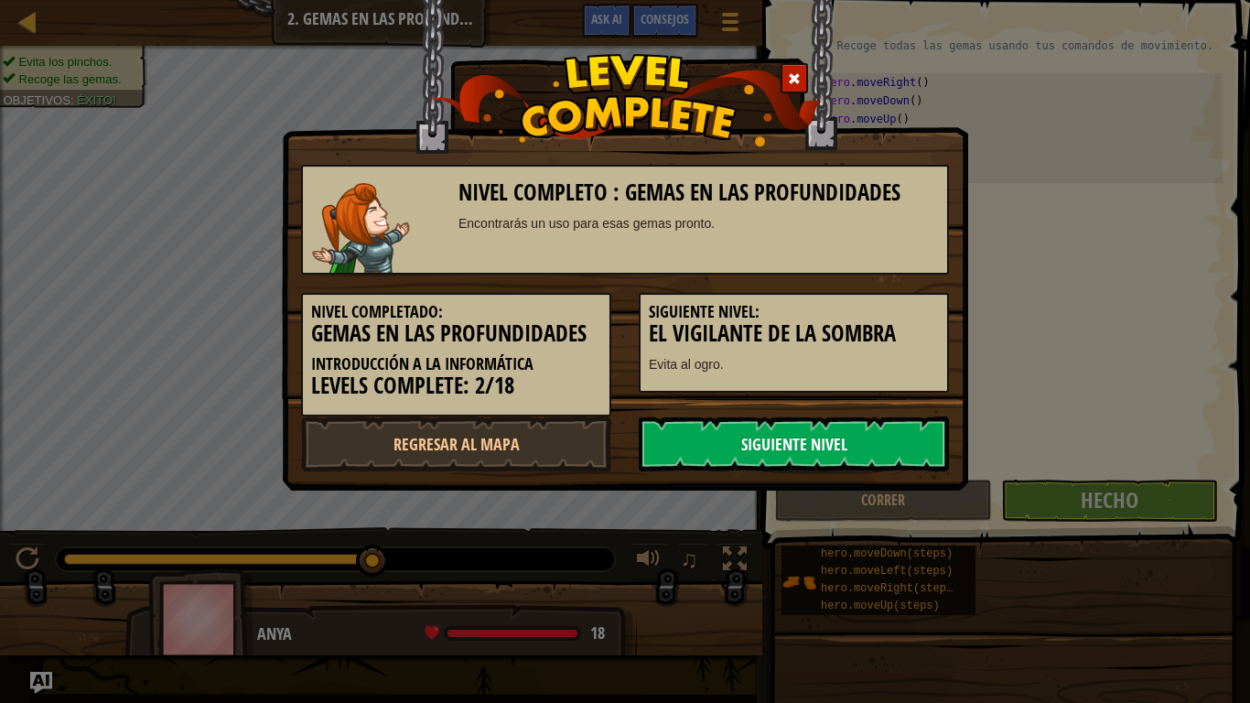
click at [795, 456] on link "Siguiente nivel" at bounding box center [794, 443] width 310 height 55
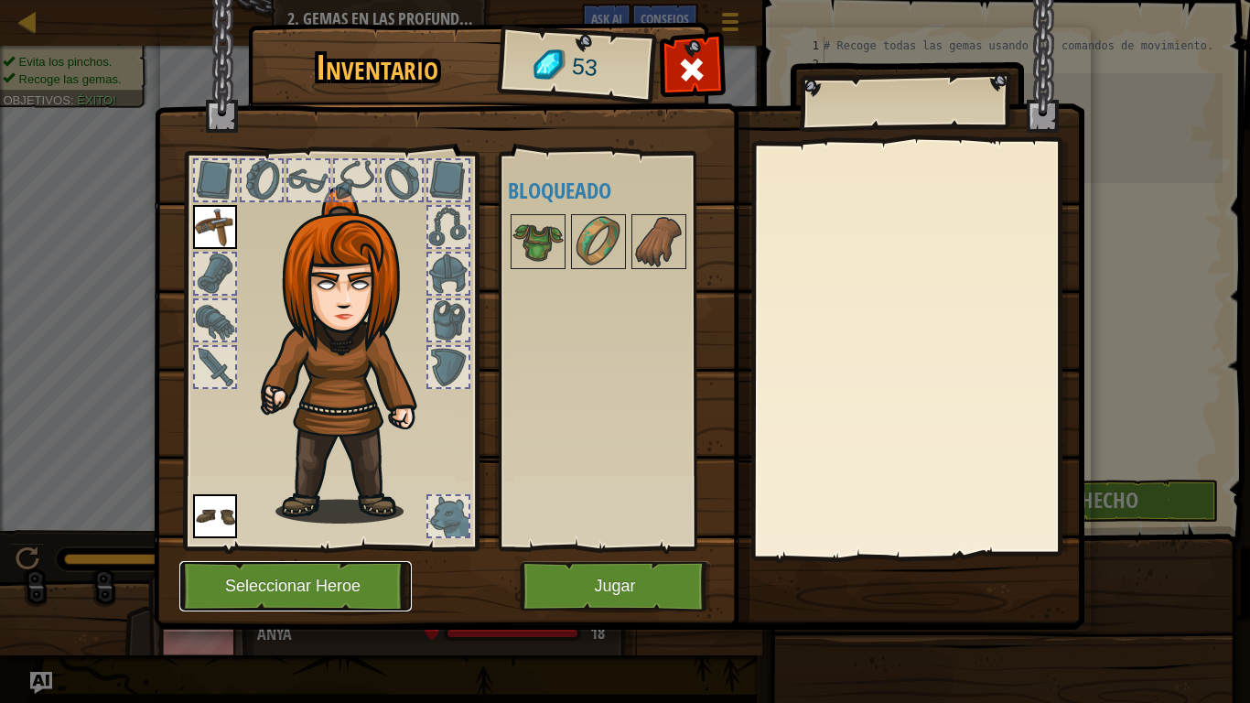
click at [327, 596] on button "Seleccionar Heroe" at bounding box center [295, 586] width 232 height 50
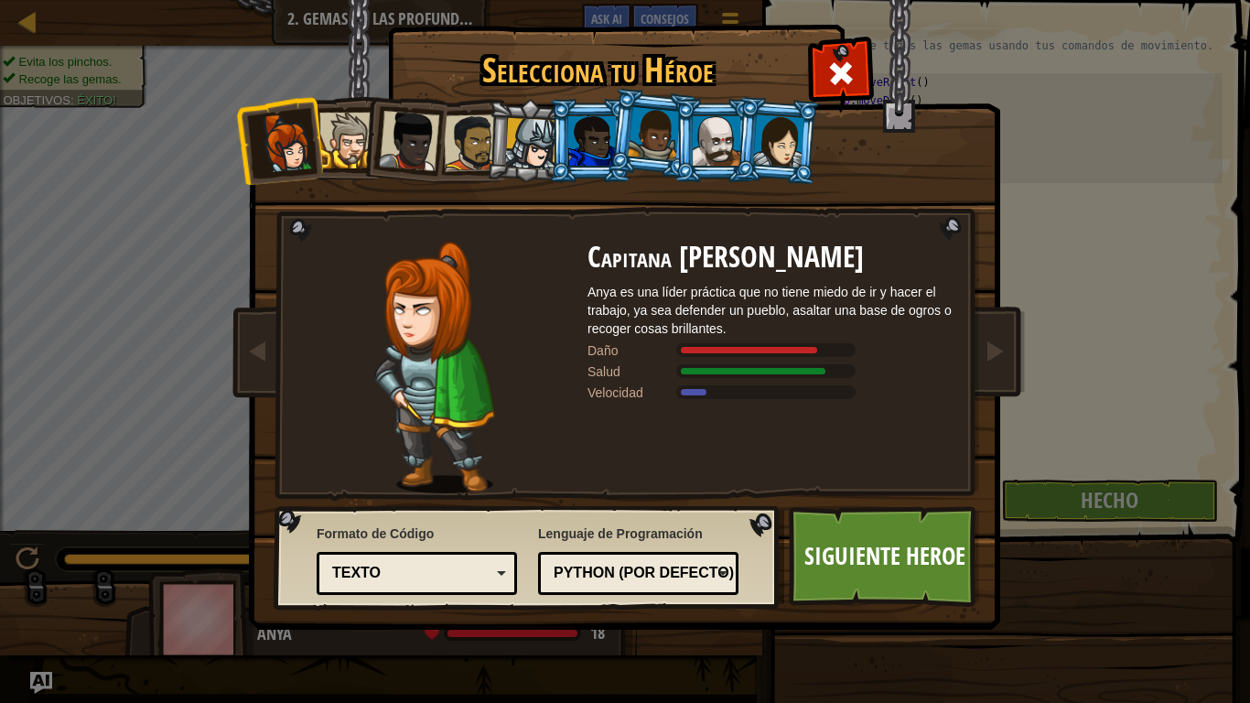
click at [459, 150] on div at bounding box center [472, 142] width 57 height 57
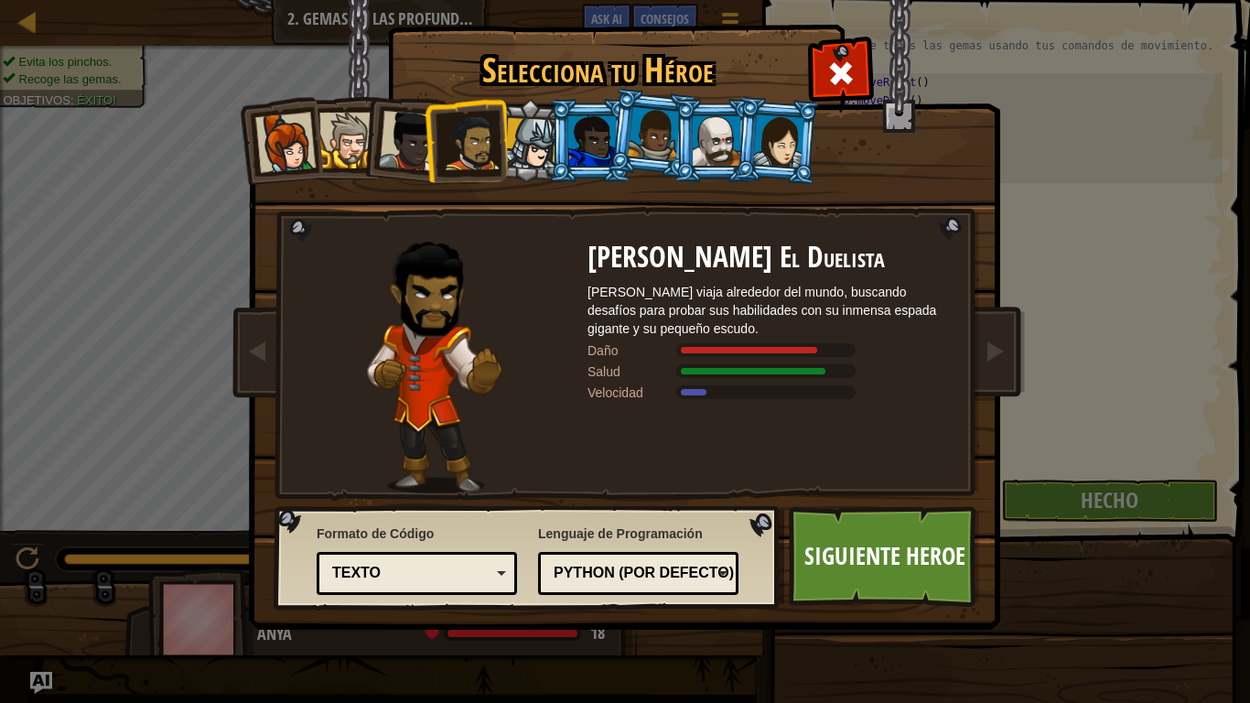
click at [521, 144] on div at bounding box center [531, 144] width 52 height 52
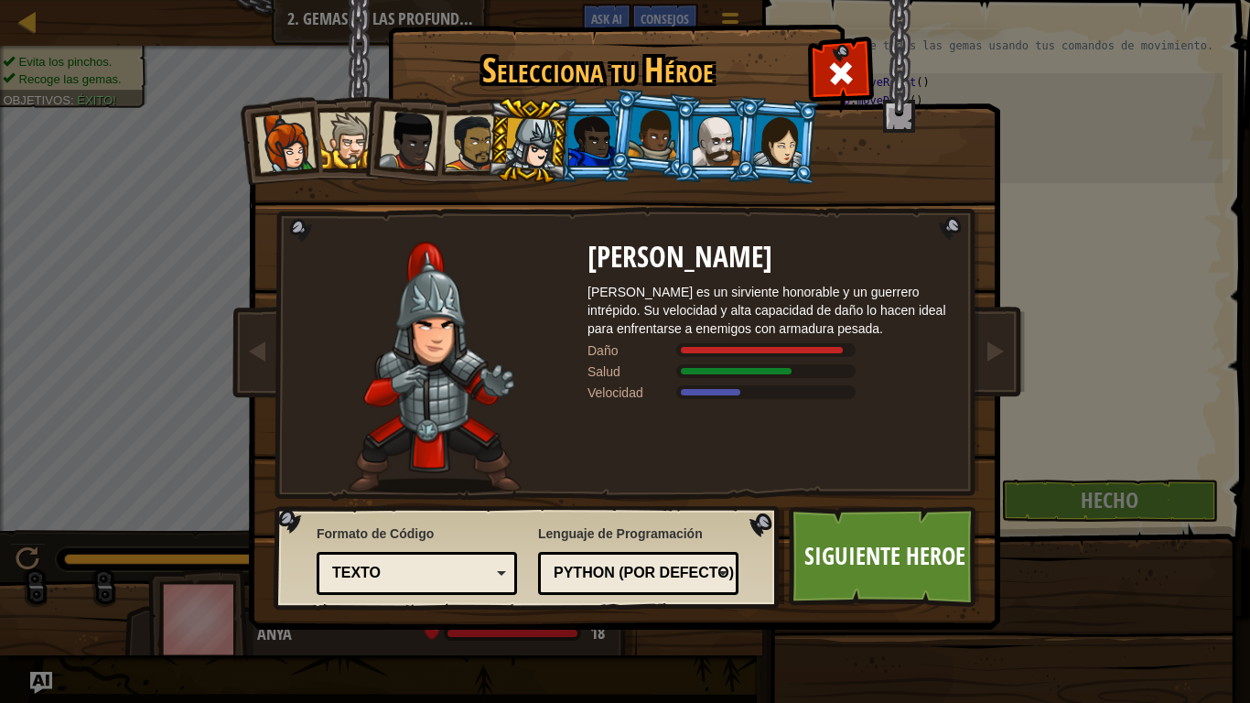
click at [501, 574] on div "Texto" at bounding box center [416, 573] width 177 height 28
click at [469, 531] on div "Formato de Código Texto Bloques y código Bloques Bloques (iconos) Texto Bloques…" at bounding box center [417, 560] width 200 height 80
click at [831, 568] on link "Siguiente Heroe" at bounding box center [884, 556] width 191 height 101
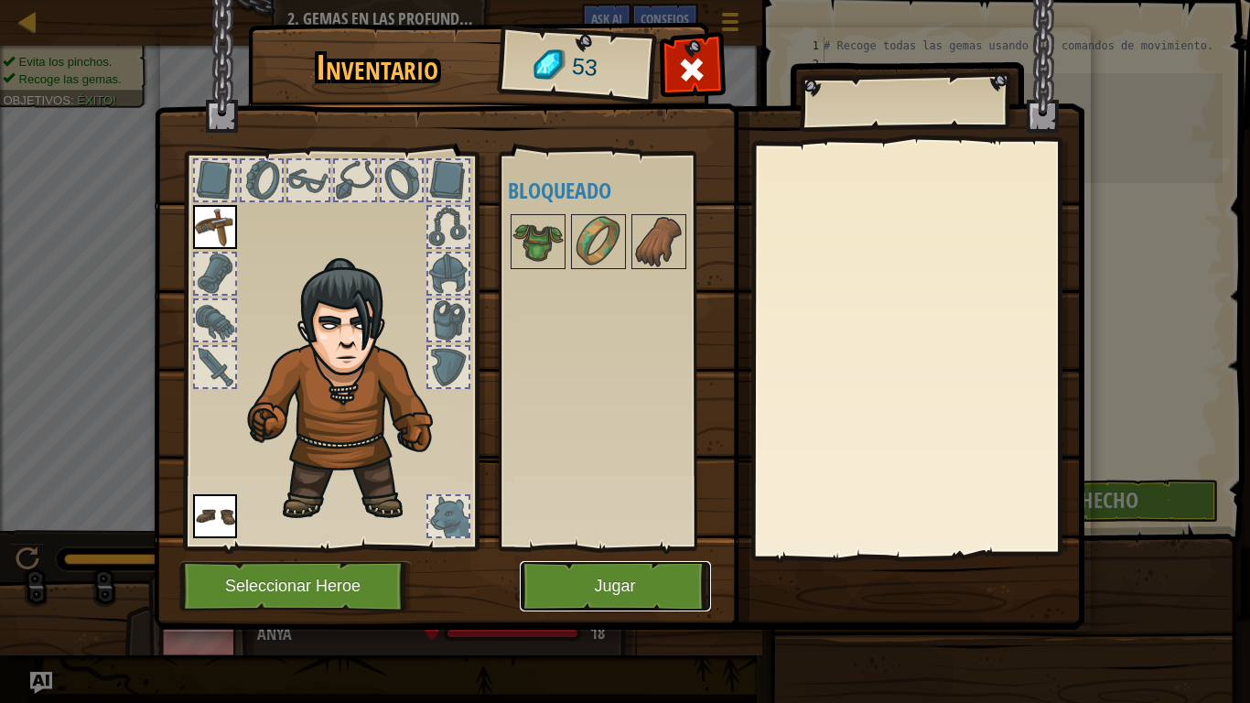
click at [653, 580] on button "Jugar" at bounding box center [615, 586] width 191 height 50
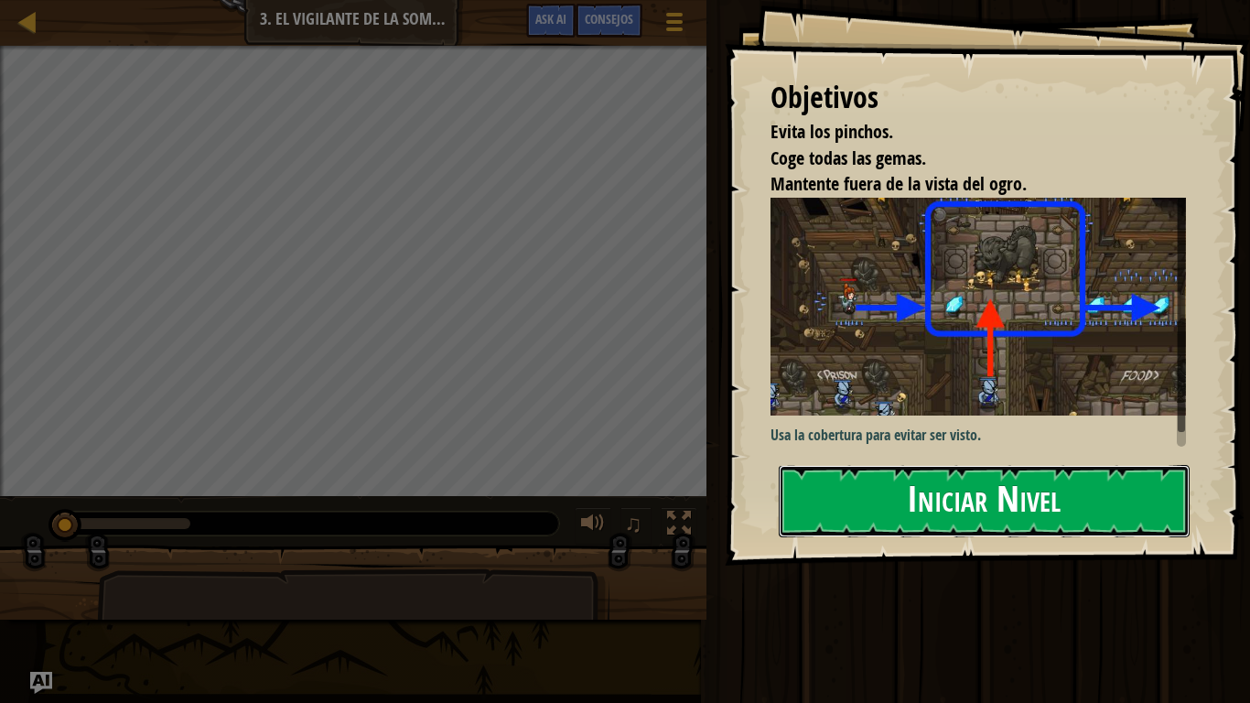
click at [890, 478] on button "Iniciar Nivel" at bounding box center [983, 501] width 411 height 72
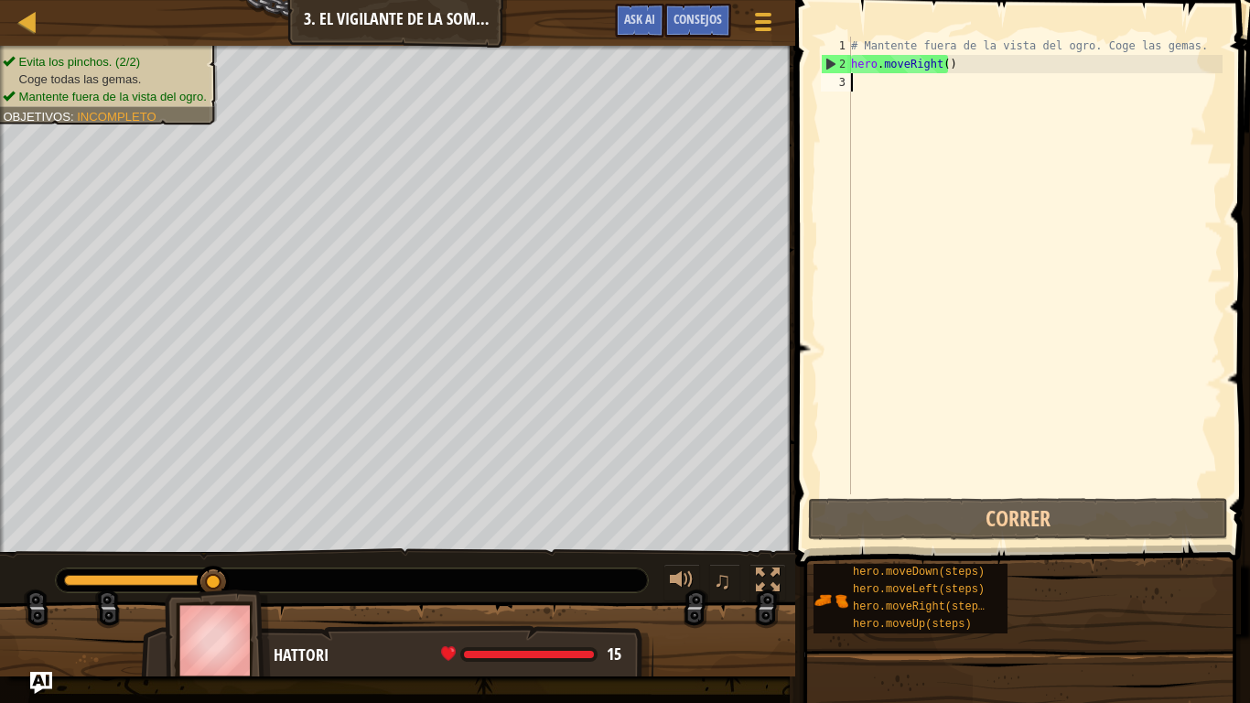
scroll to position [8, 0]
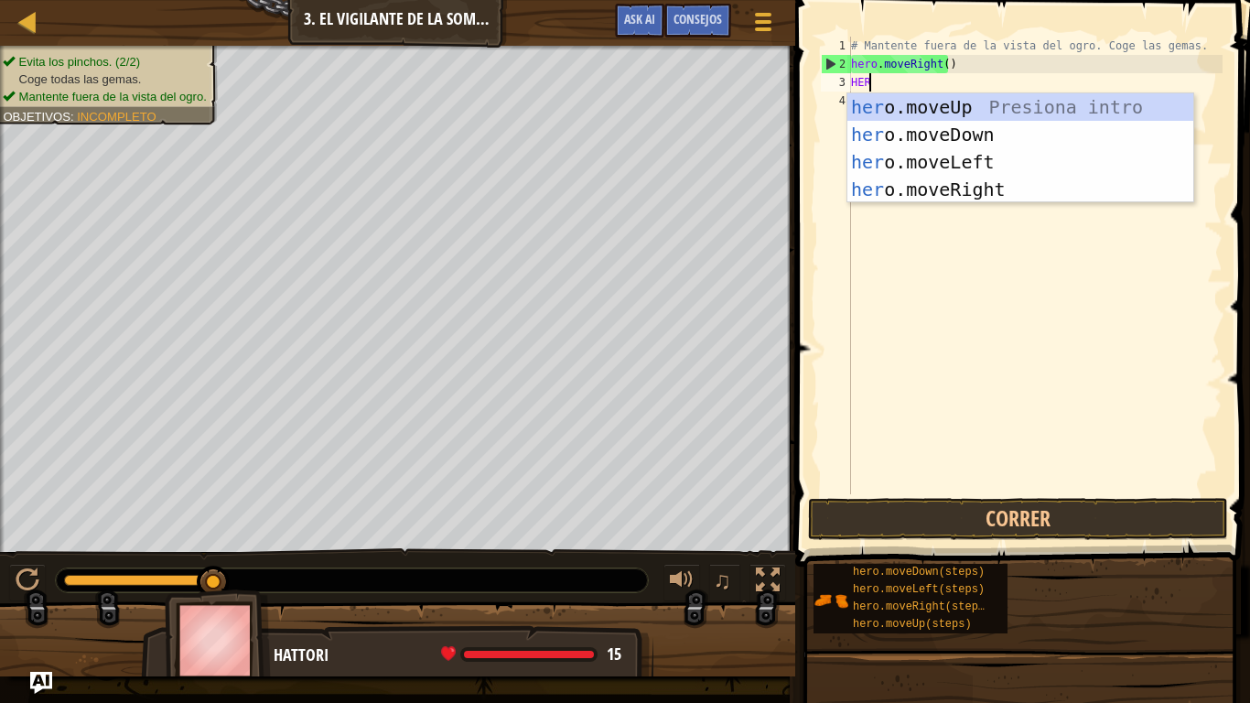
type textarea "HERO"
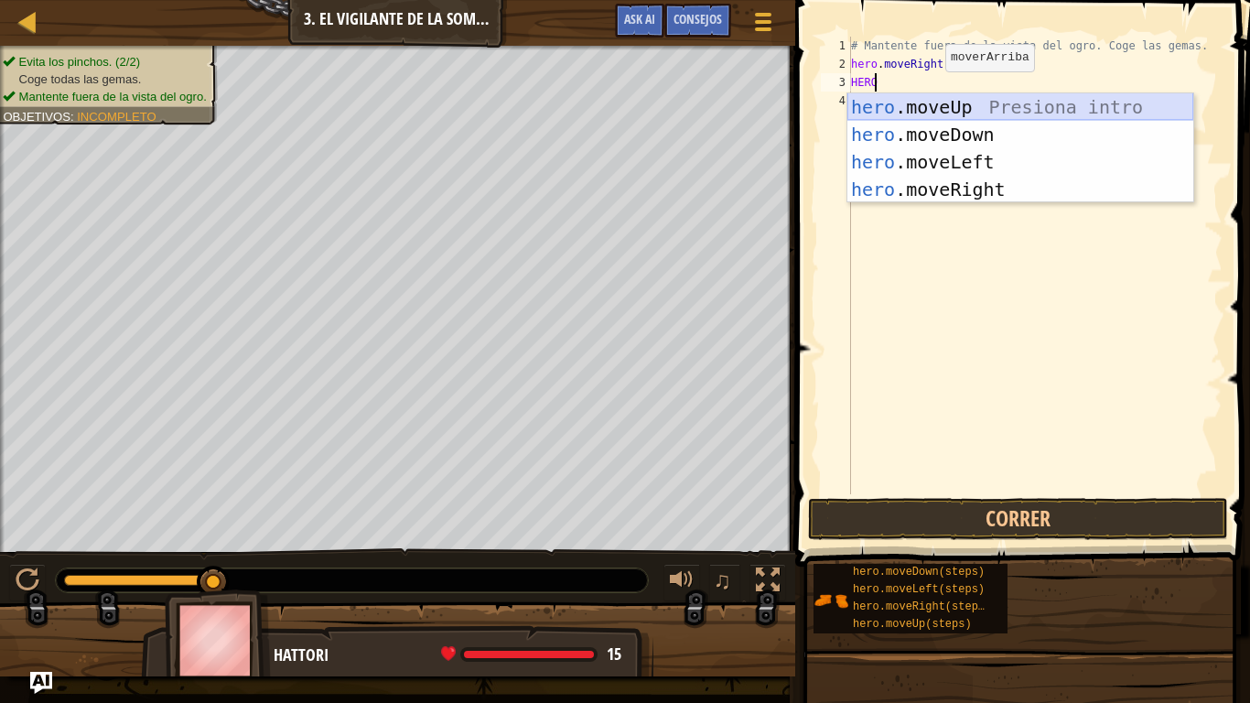
click at [926, 107] on div "hero .moveUp Presiona intro hero .moveDown Presiona intro hero .moveLeft Presio…" at bounding box center [1020, 175] width 346 height 165
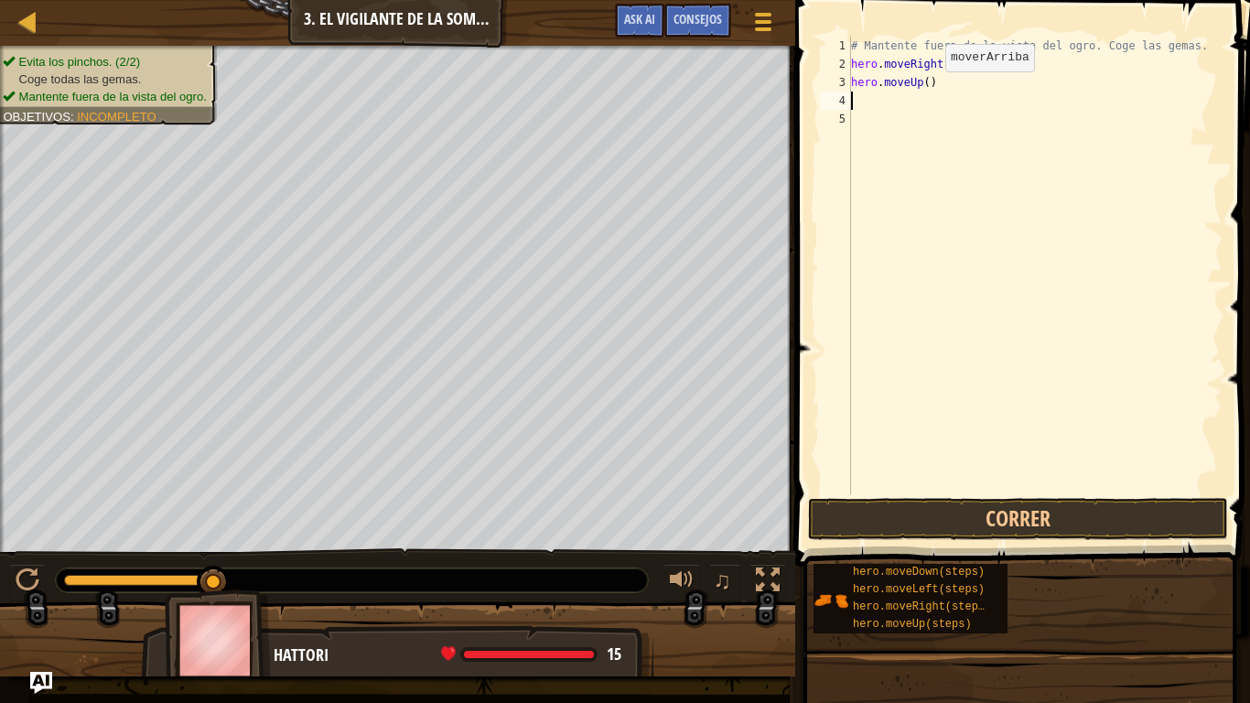
scroll to position [8, 0]
click at [948, 510] on button "Correr" at bounding box center [1018, 519] width 420 height 42
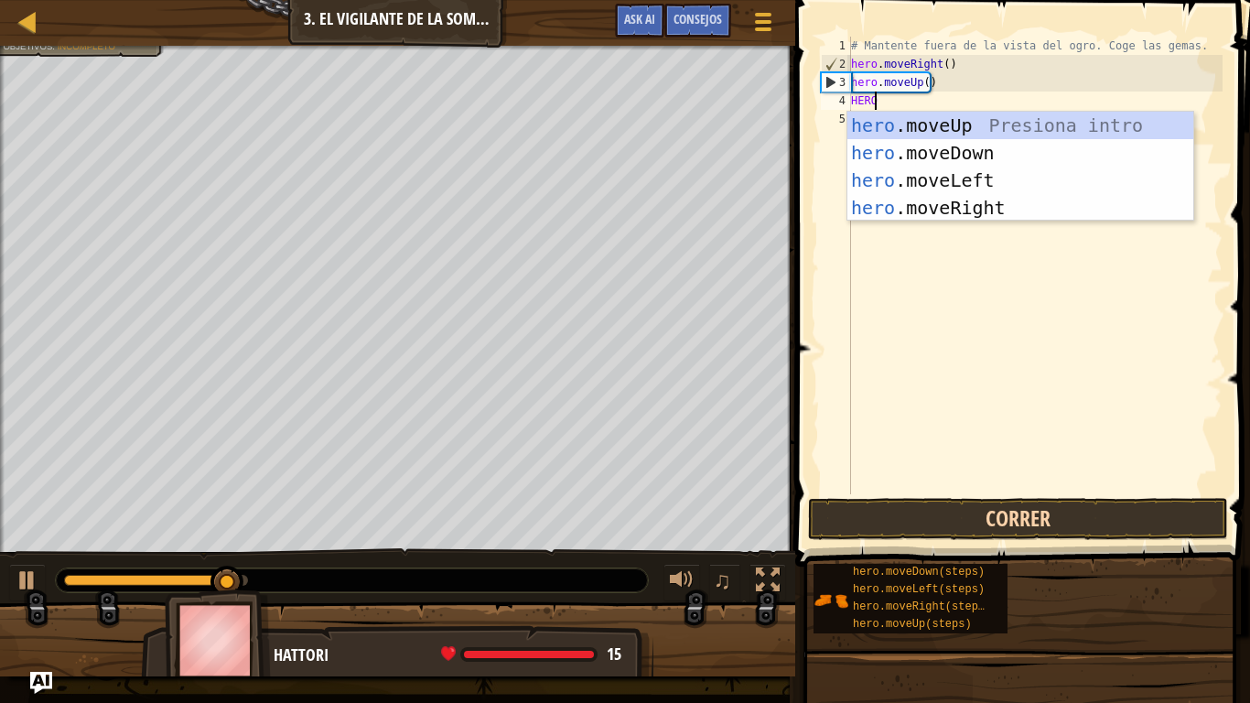
type textarea "HERO"
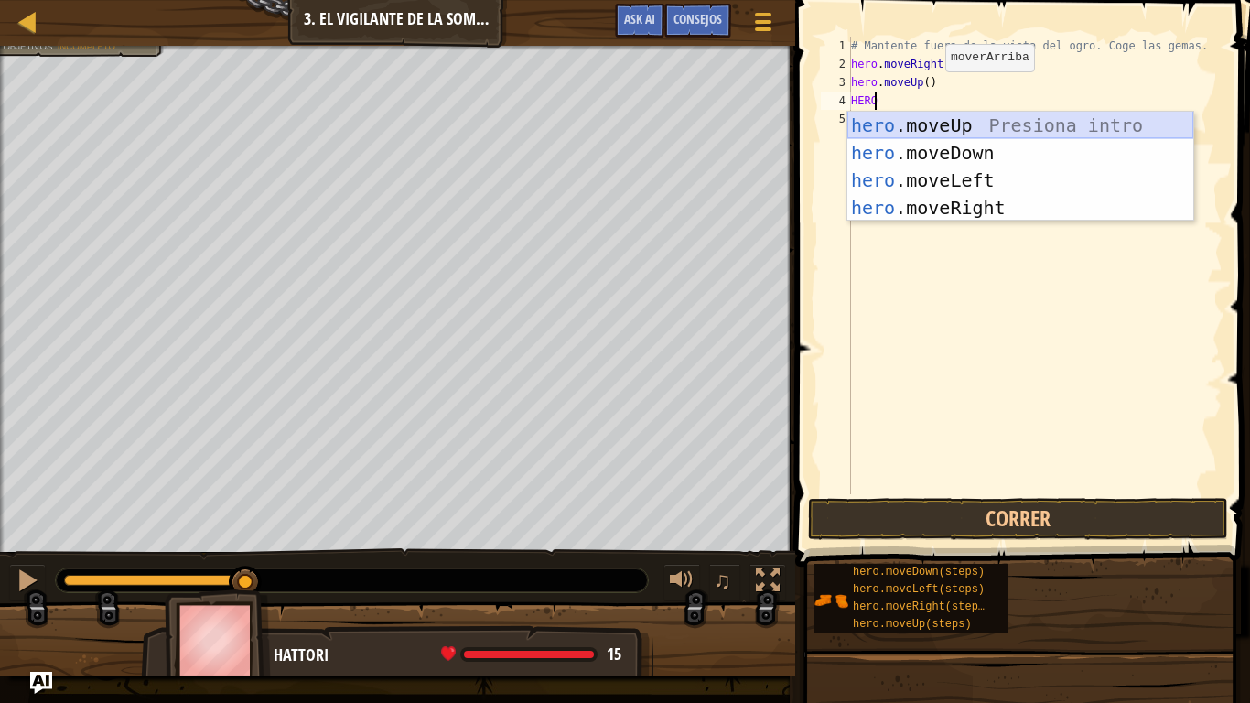
click at [956, 123] on div "hero .moveUp Presiona intro hero .moveDown Presiona intro hero .moveLeft Presio…" at bounding box center [1020, 194] width 346 height 165
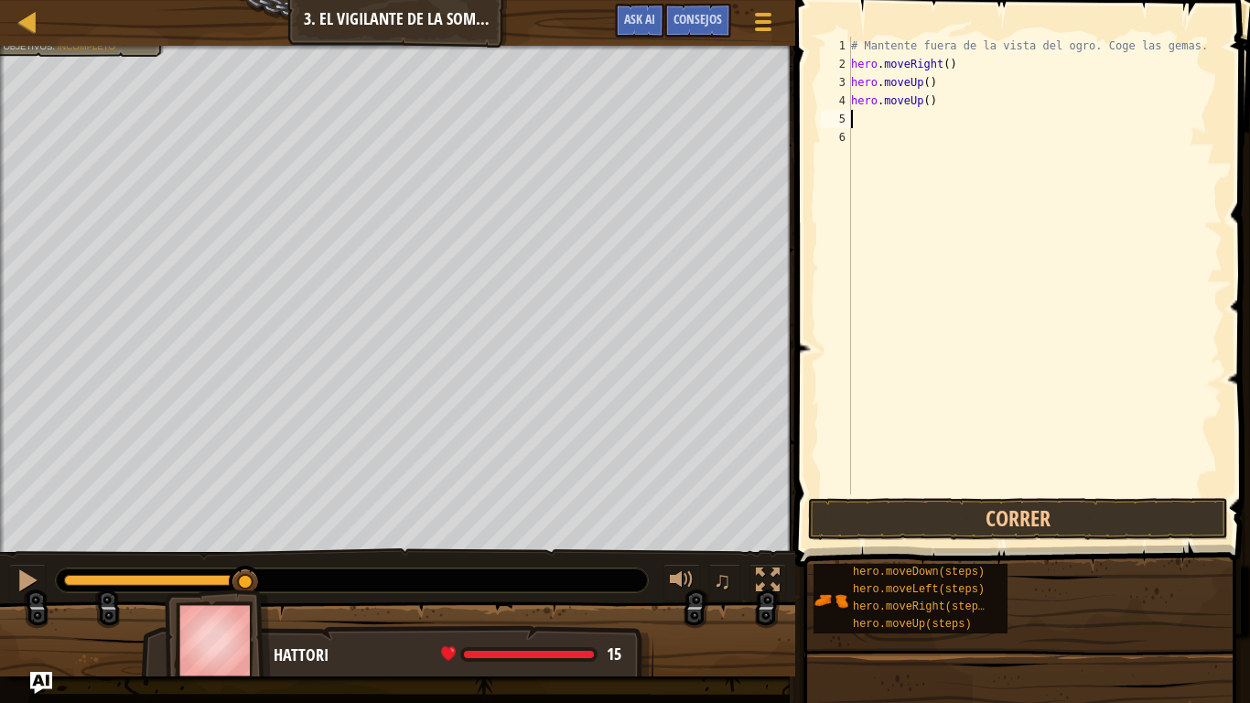
scroll to position [8, 0]
click at [1053, 520] on button "Correr" at bounding box center [1018, 519] width 420 height 42
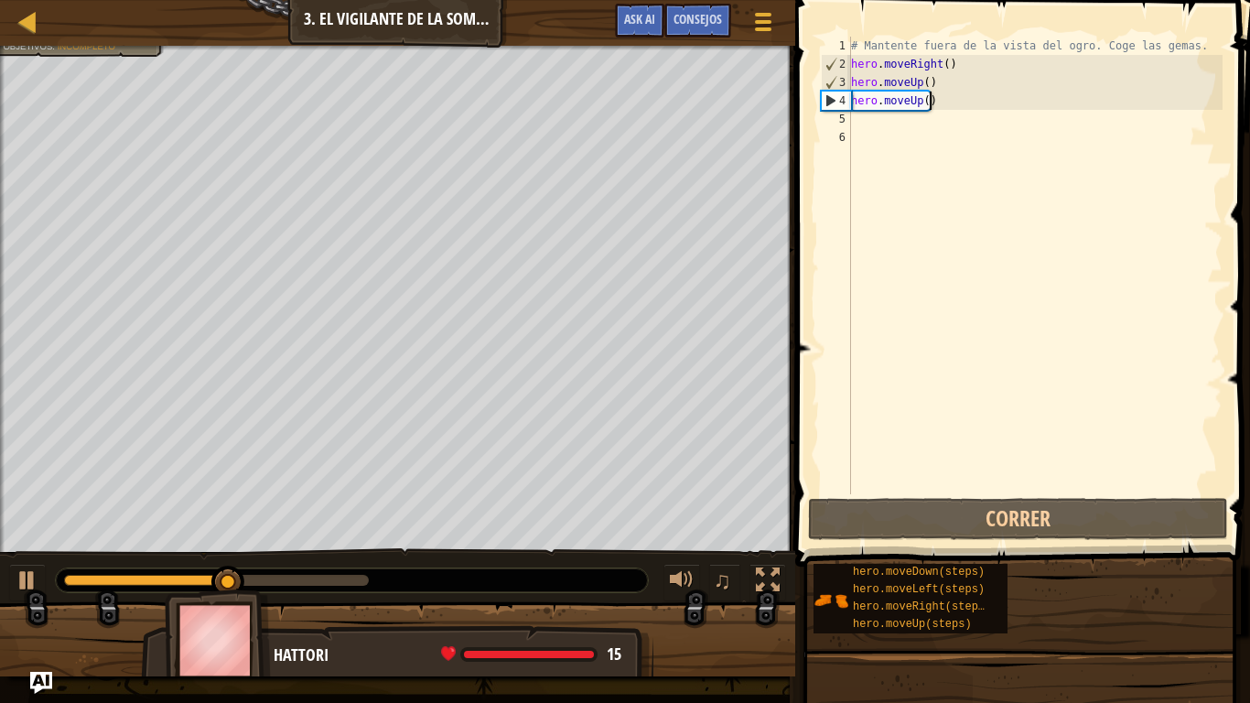
click at [982, 97] on div "# Mantente fuera de la vista del ogro. Coge las gemas. hero . moveRight ( ) her…" at bounding box center [1034, 284] width 375 height 494
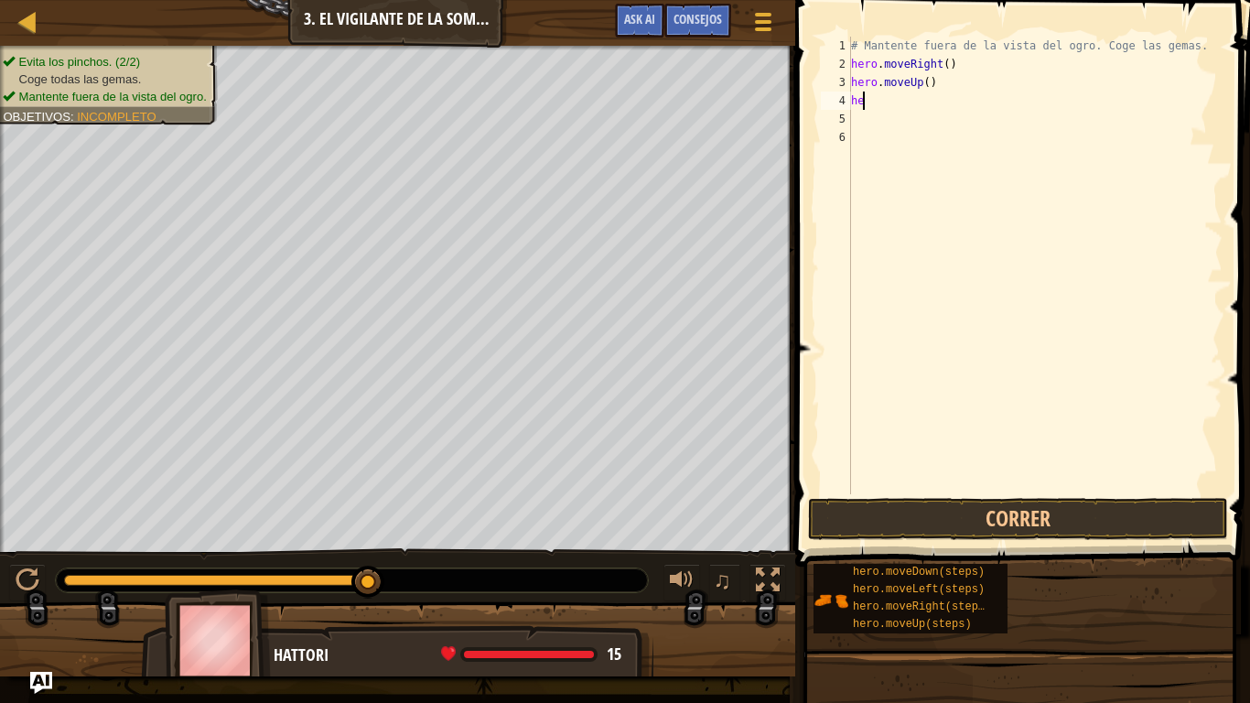
type textarea "h"
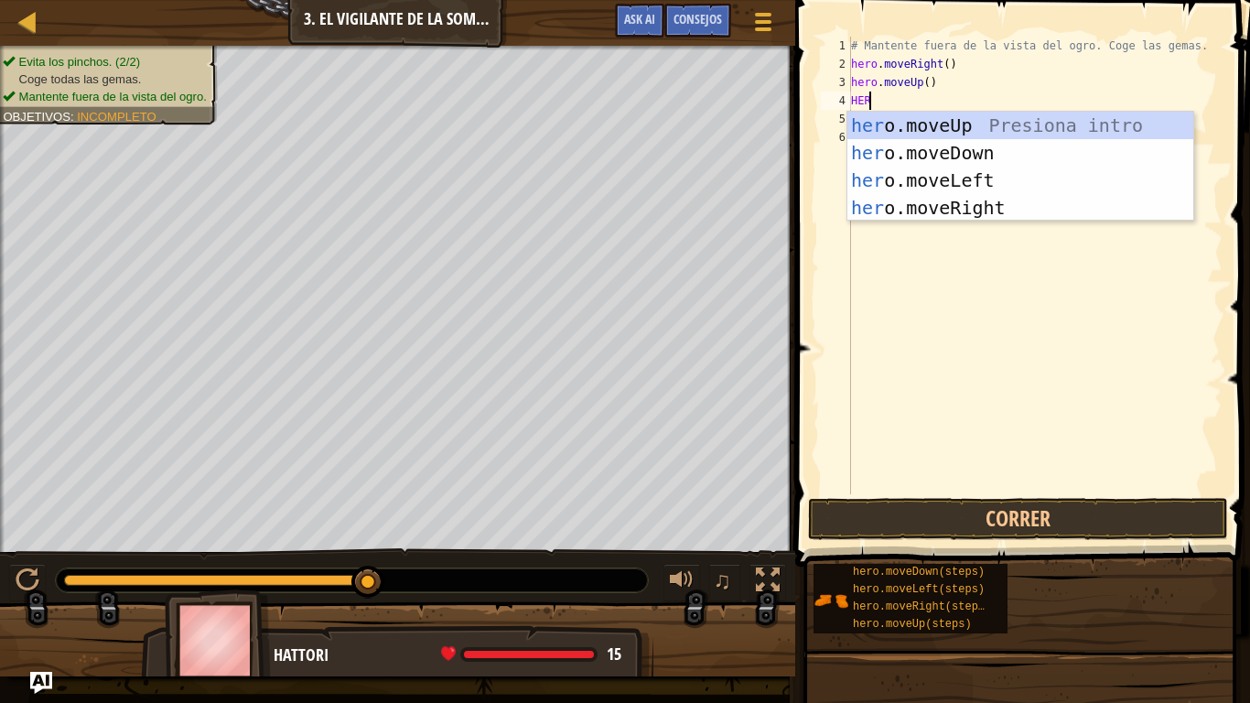
type textarea "HERO"
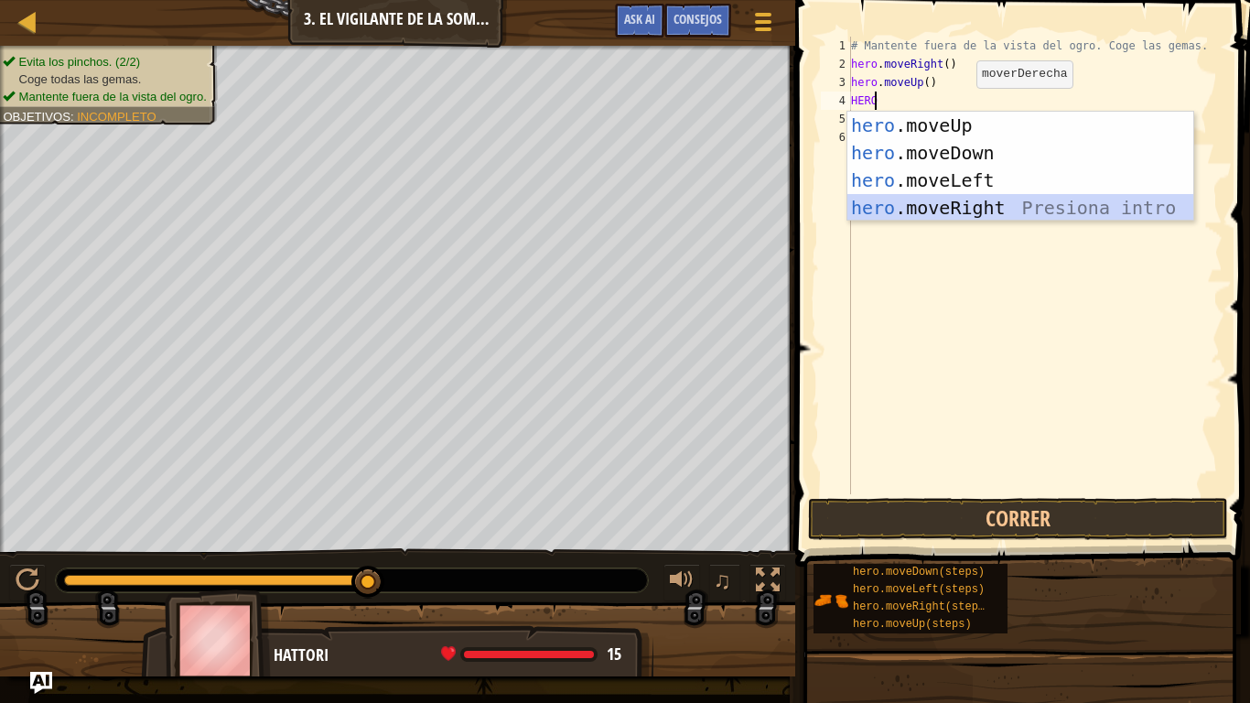
click at [966, 198] on div "hero .moveUp Presiona intro hero .moveDown Presiona intro hero .moveLeft Presio…" at bounding box center [1020, 194] width 346 height 165
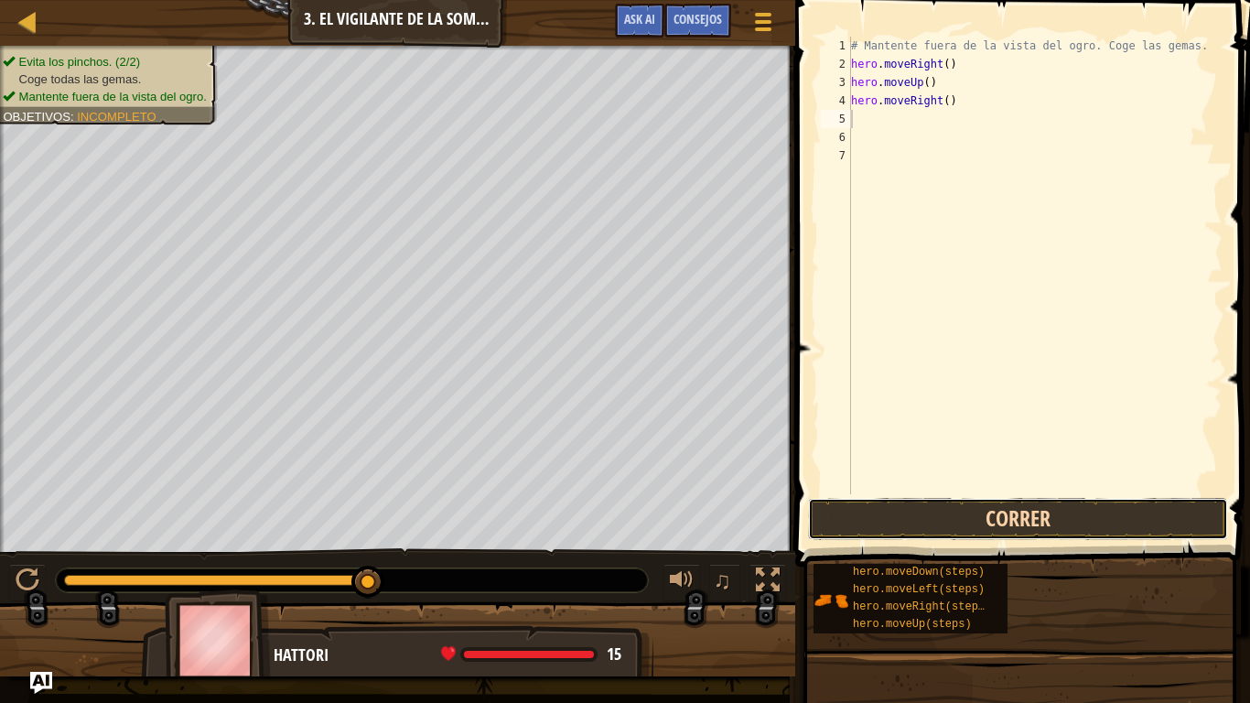
click at [1015, 517] on button "Correr" at bounding box center [1018, 519] width 420 height 42
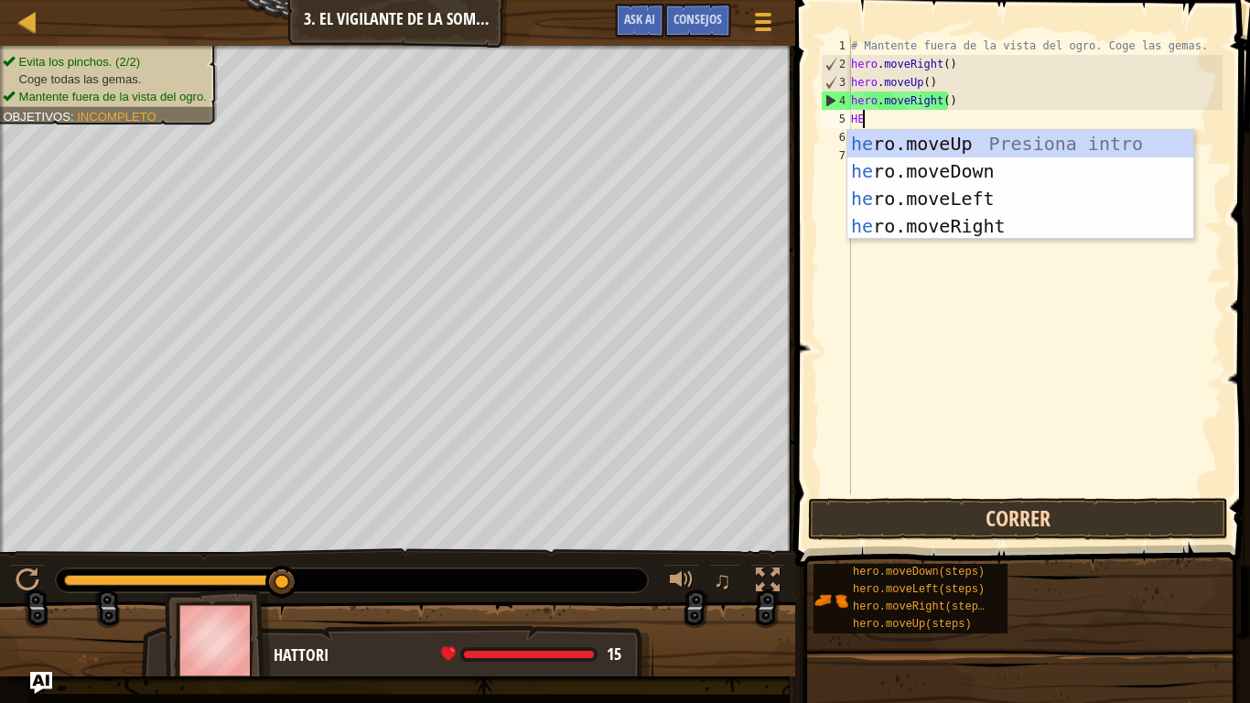
type textarea "HERO"
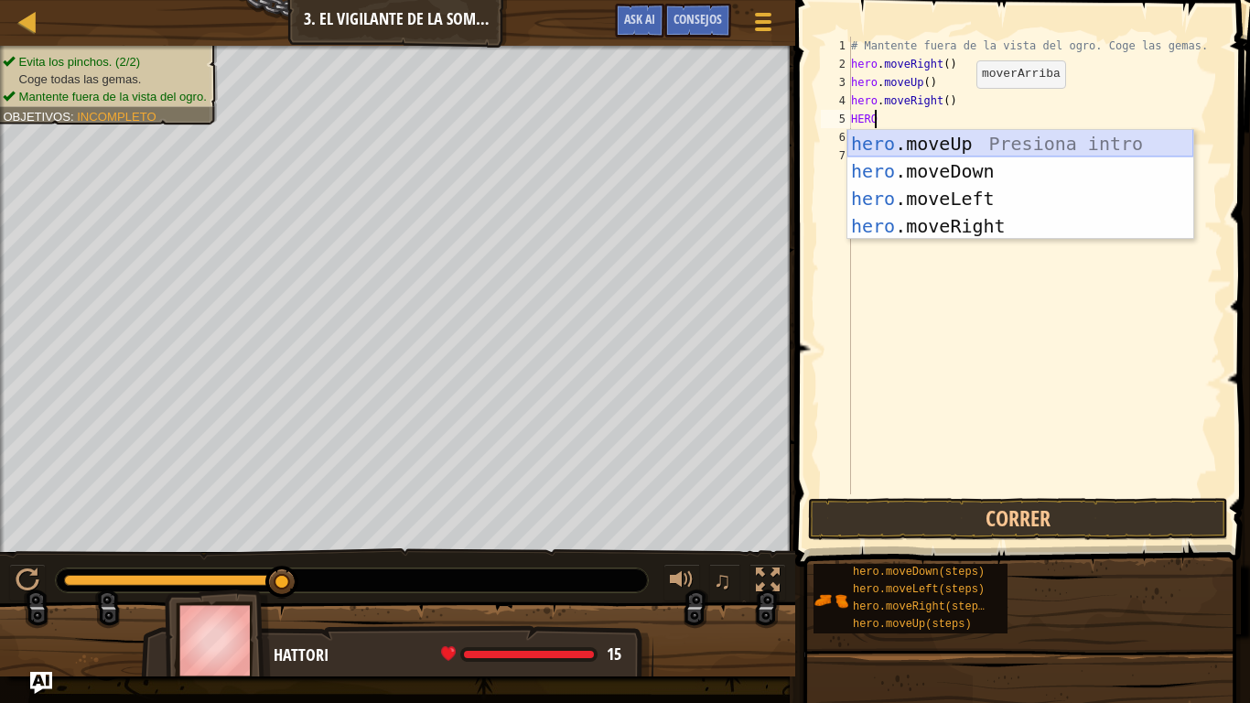
click at [951, 147] on div "hero .moveUp Presiona intro hero .moveDown Presiona intro hero .moveLeft Presio…" at bounding box center [1020, 212] width 346 height 165
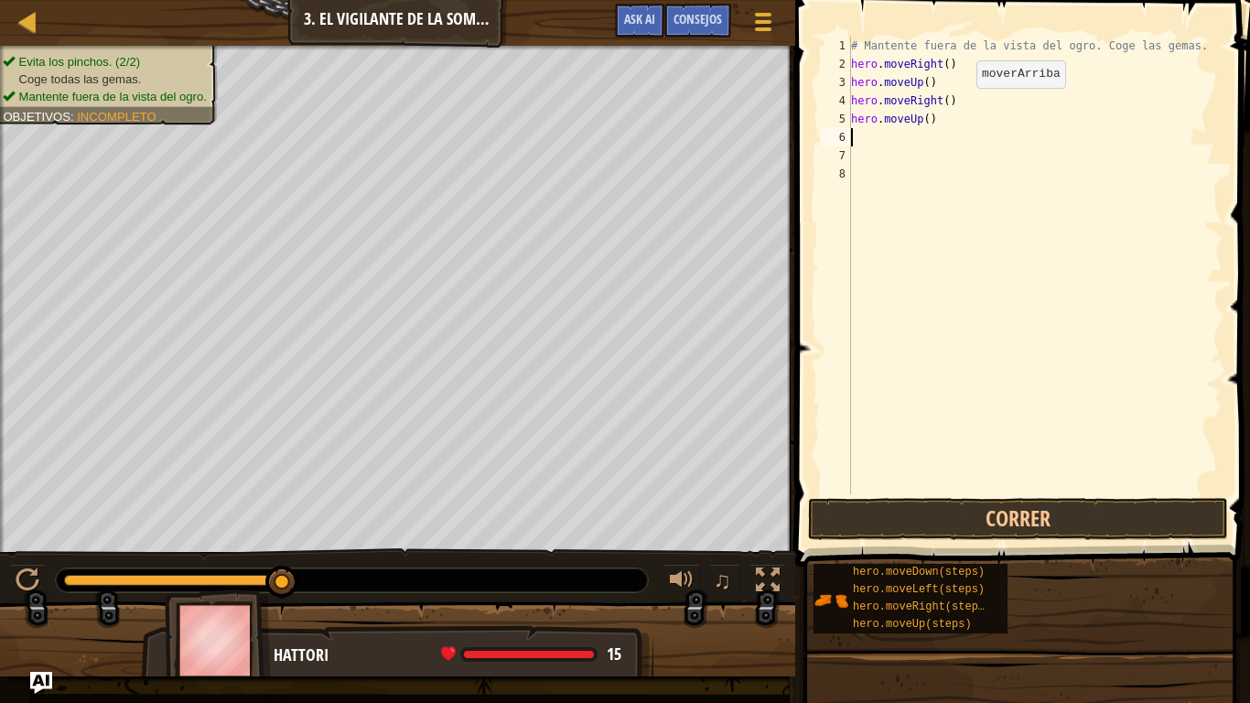
scroll to position [8, 0]
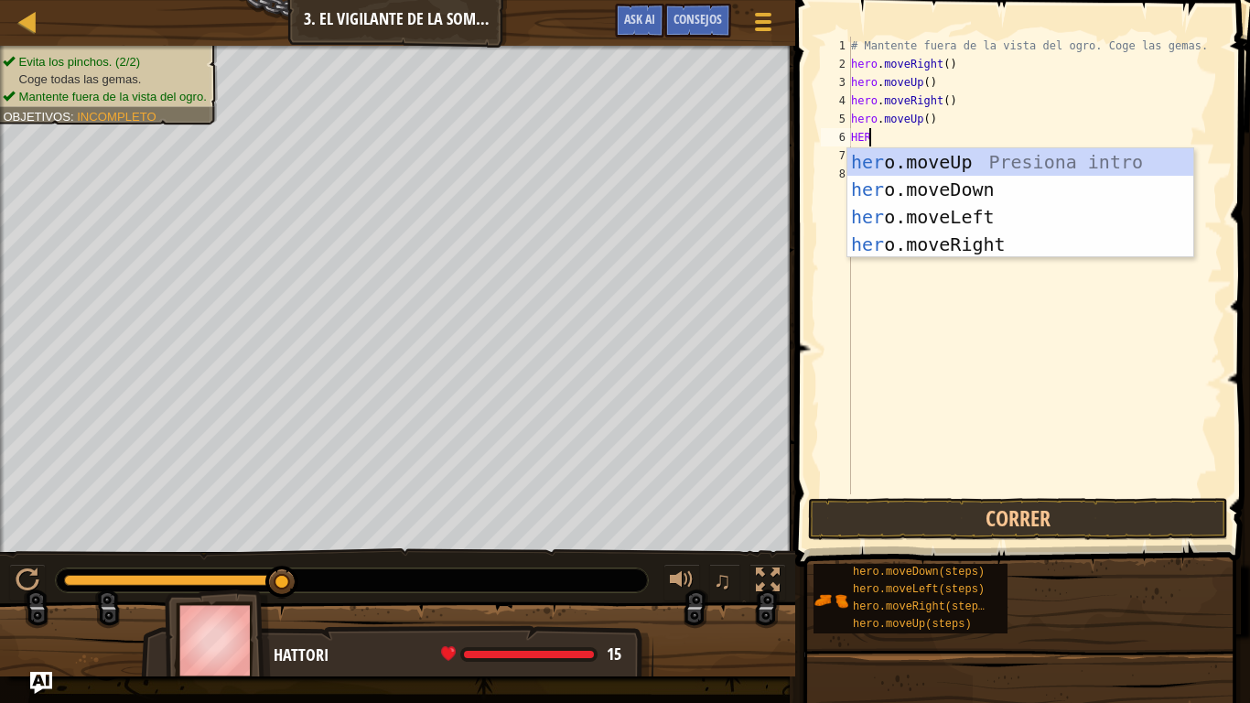
type textarea "HERO"
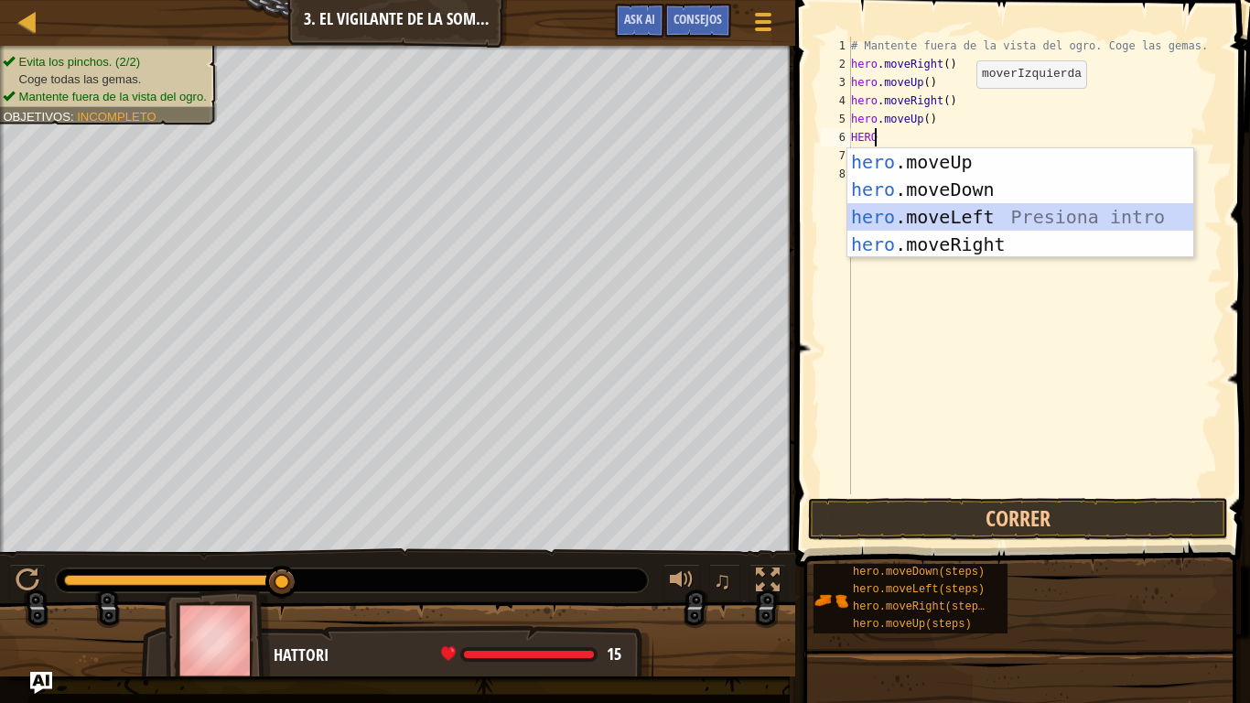
click at [946, 212] on div "hero .moveUp Presiona intro hero .moveDown Presiona intro hero .moveLeft Presio…" at bounding box center [1020, 230] width 346 height 165
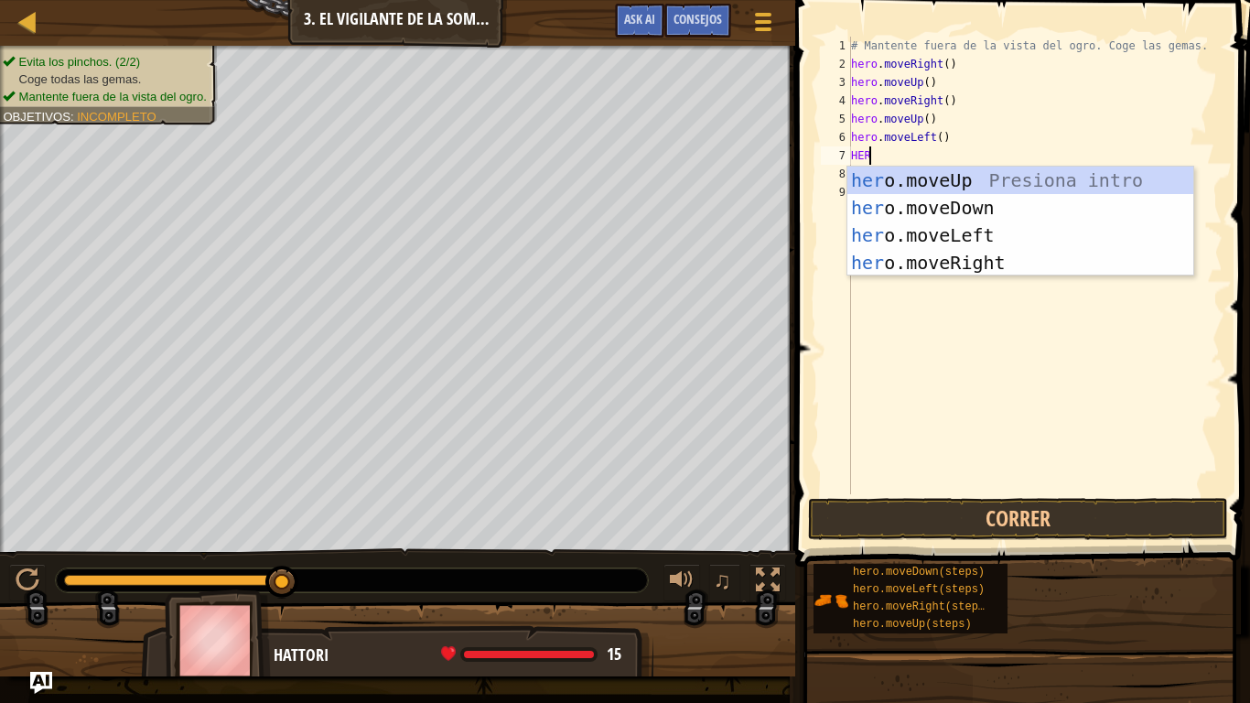
type textarea "HERO"
click at [956, 184] on div "hero .moveUp Presiona intro hero .moveDown Presiona intro hero .moveLeft Presio…" at bounding box center [1020, 248] width 346 height 165
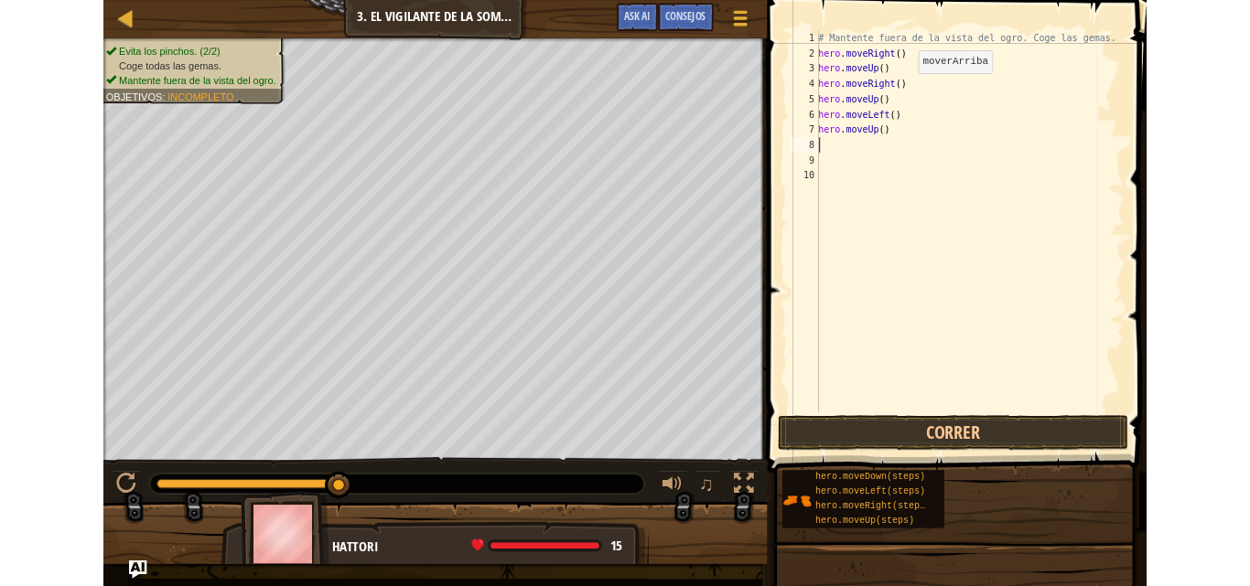
scroll to position [8, 0]
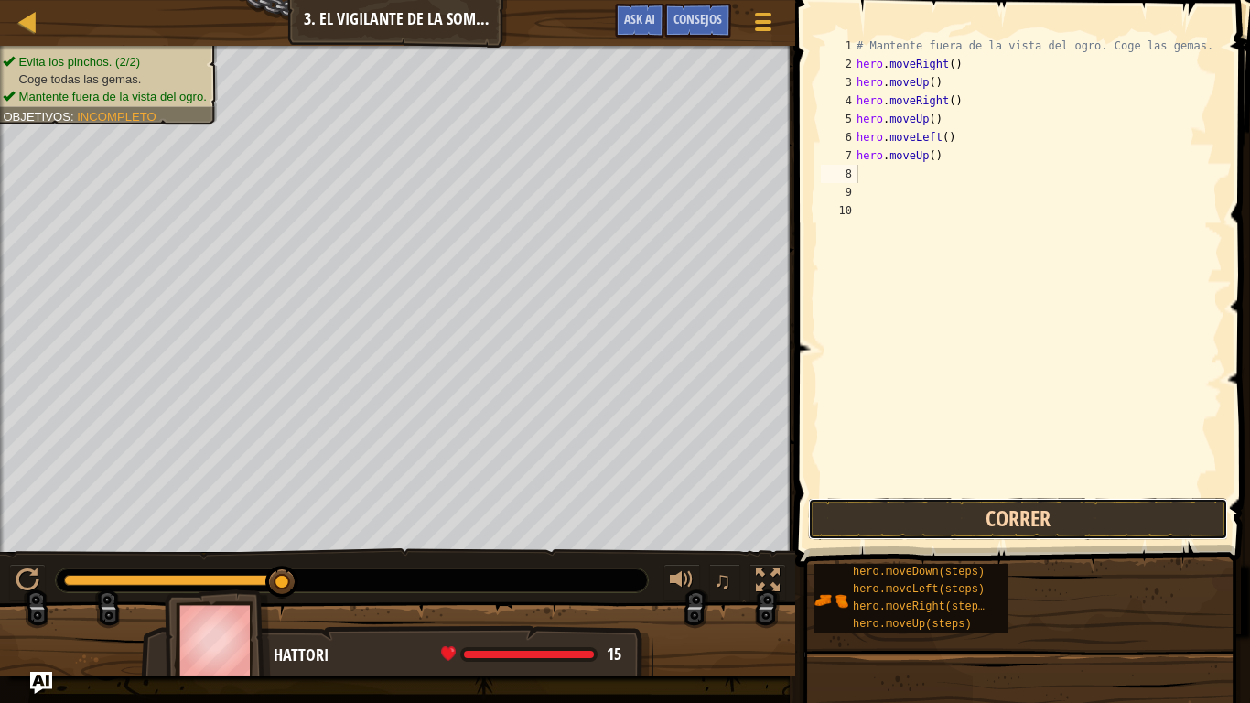
click at [1111, 515] on button "Correr" at bounding box center [1018, 519] width 420 height 42
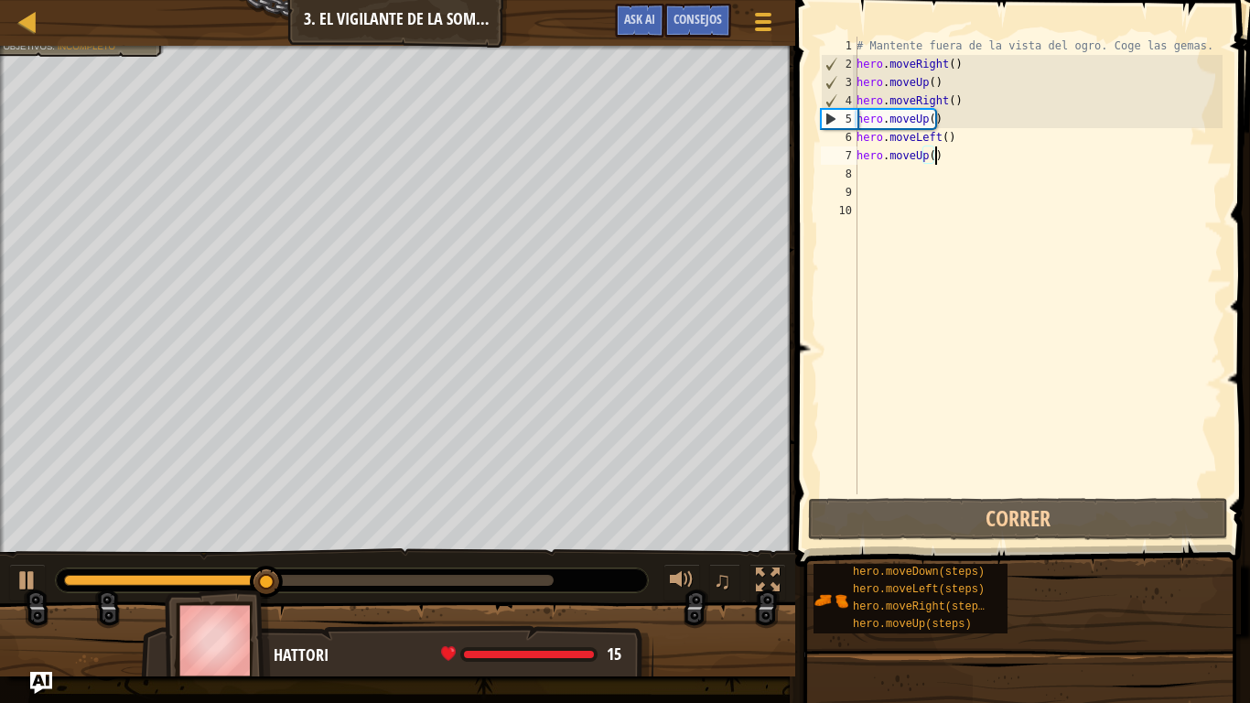
click at [951, 158] on div "# Mantente fuera de la vista del ogro. Coge las gemas. hero . moveRight ( ) her…" at bounding box center [1038, 284] width 370 height 494
type textarea "hero.moveUp()"
drag, startPoint x: 951, startPoint y: 158, endPoint x: 903, endPoint y: 154, distance: 48.7
click at [903, 154] on div "# Mantente fuera de la vista del ogro. Coge las gemas. hero . moveRight ( ) her…" at bounding box center [1038, 284] width 370 height 494
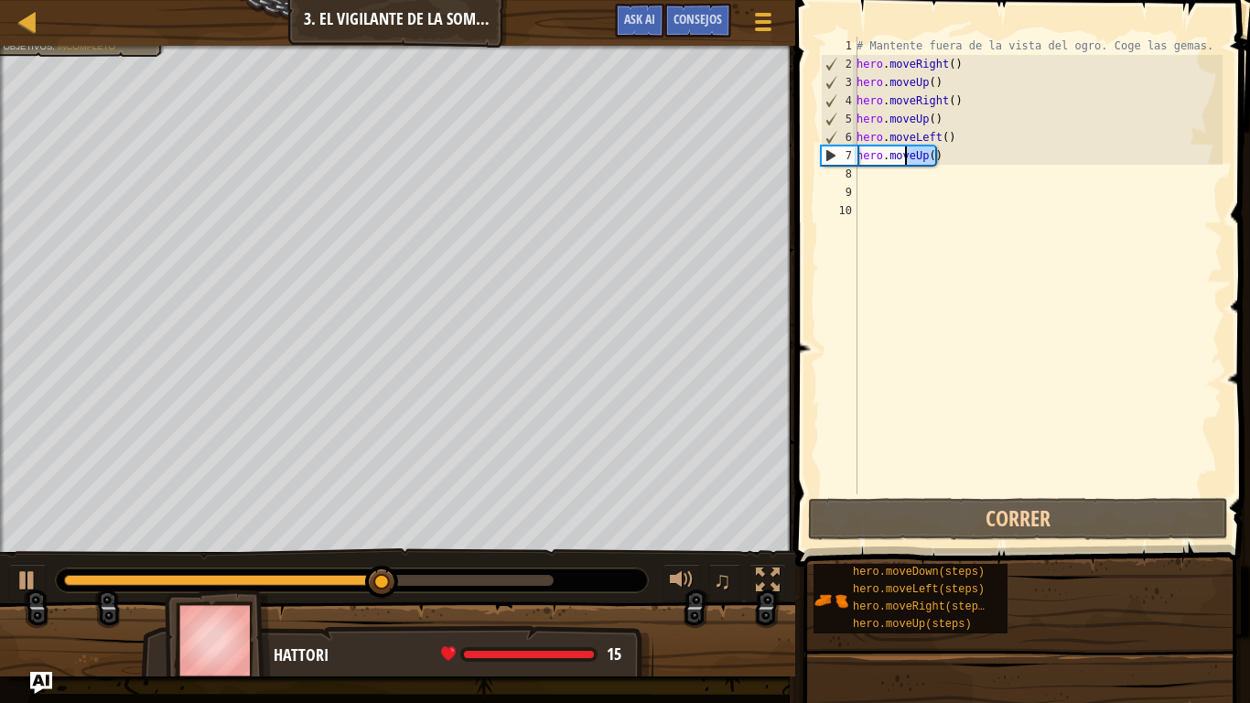
click at [963, 162] on div "# Mantente fuera de la vista del ogro. Coge las gemas. hero . moveRight ( ) her…" at bounding box center [1038, 265] width 370 height 457
